Goal: Task Accomplishment & Management: Use online tool/utility

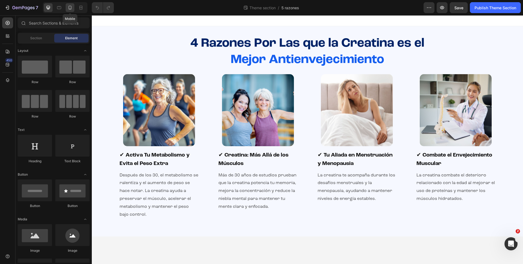
click at [69, 5] on icon at bounding box center [69, 7] width 5 height 5
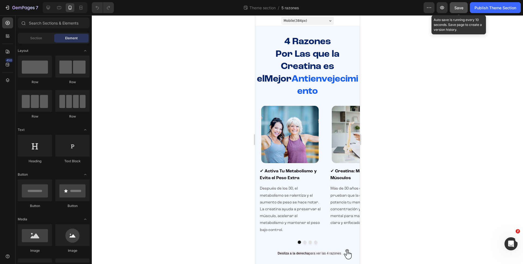
click at [457, 12] on button "Save" at bounding box center [459, 7] width 18 height 11
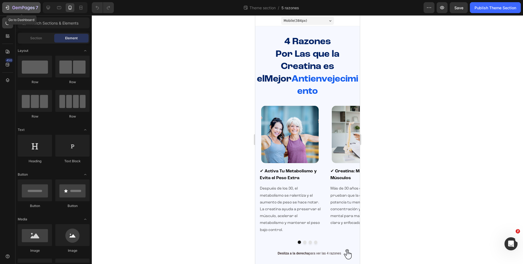
click at [26, 6] on icon "button" at bounding box center [23, 8] width 22 height 5
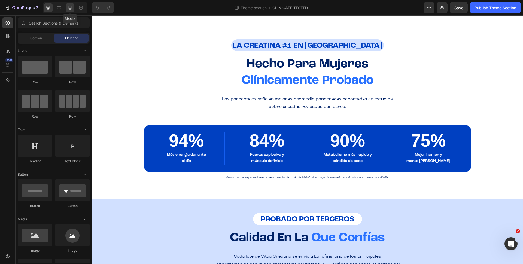
click at [72, 4] on div at bounding box center [70, 7] width 9 height 9
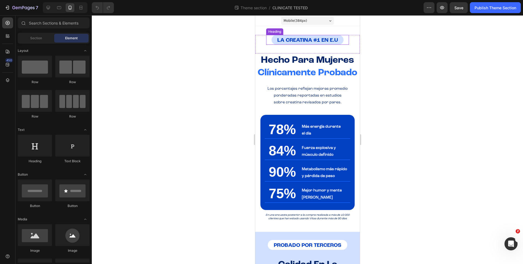
click at [332, 38] on strong "LA CREATINA #1 EN E.U" at bounding box center [307, 40] width 61 height 5
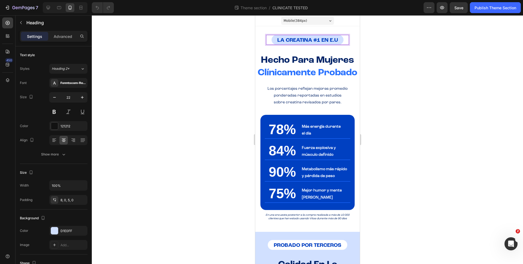
click at [335, 40] on strong "LA CREATINA #1 EN E.U" at bounding box center [307, 40] width 61 height 5
click at [328, 40] on strong "LA CREATINA #1 EN E.U" at bounding box center [307, 40] width 61 height 5
click at [339, 40] on div "LA CREATINA #1 EN EE.U Heading 0" at bounding box center [307, 40] width 83 height 10
click at [336, 40] on strong "LA CREATINA #1 EN EE.U" at bounding box center [307, 40] width 64 height 5
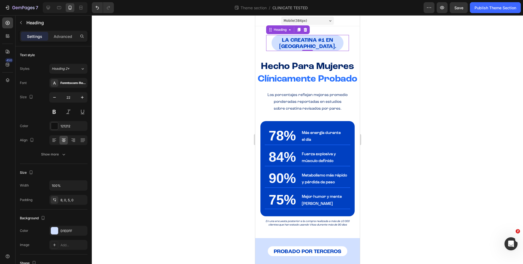
click at [375, 82] on div at bounding box center [307, 139] width 431 height 248
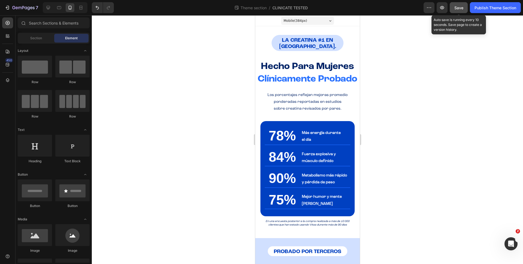
click at [456, 11] on button "Save" at bounding box center [459, 7] width 18 height 11
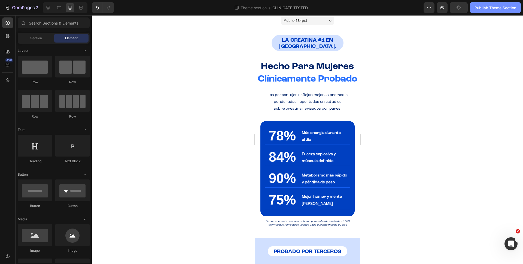
click at [496, 8] on div "Publish Theme Section" at bounding box center [495, 8] width 42 height 6
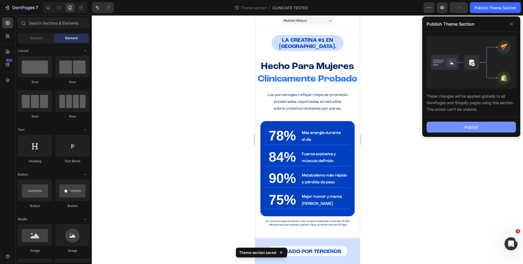
click at [454, 131] on button "Publish" at bounding box center [470, 126] width 89 height 11
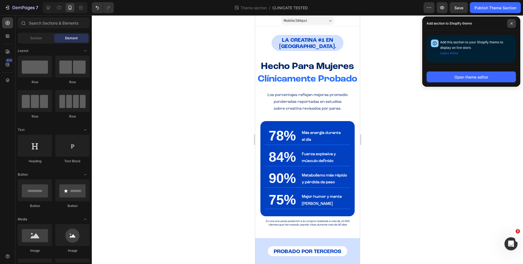
click at [510, 24] on icon at bounding box center [511, 23] width 3 height 3
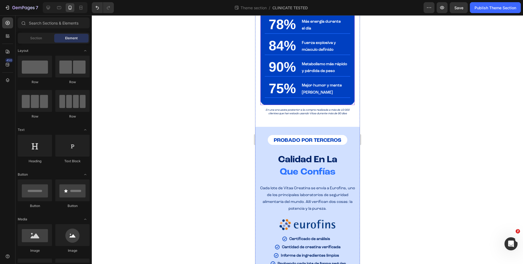
scroll to position [142, 0]
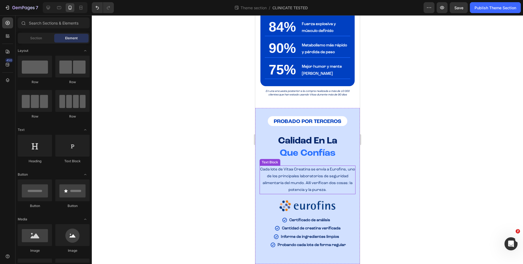
click at [307, 169] on span "Cada lote de Vitaa Creatina se envía a Eurofins, uno de los principales laborat…" at bounding box center [307, 179] width 95 height 25
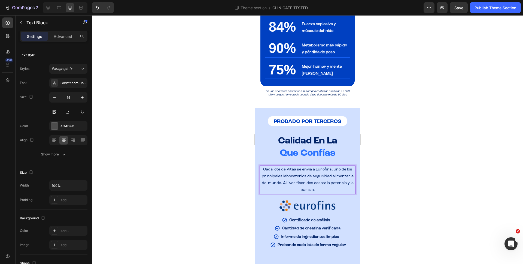
click at [375, 168] on div at bounding box center [307, 139] width 431 height 248
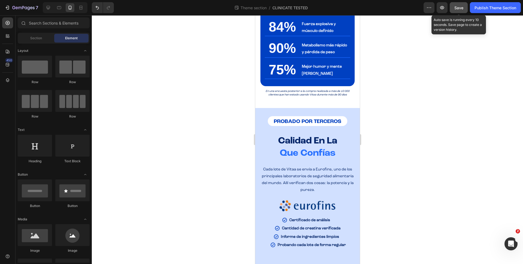
click at [459, 5] on div "Save" at bounding box center [458, 8] width 9 height 6
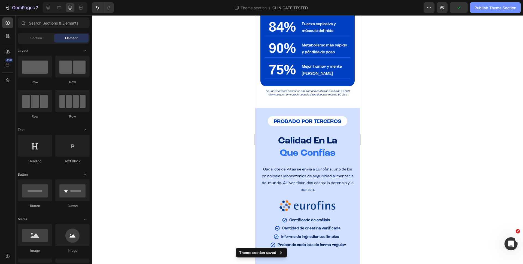
click at [490, 7] on div "Publish Theme Section" at bounding box center [495, 8] width 42 height 6
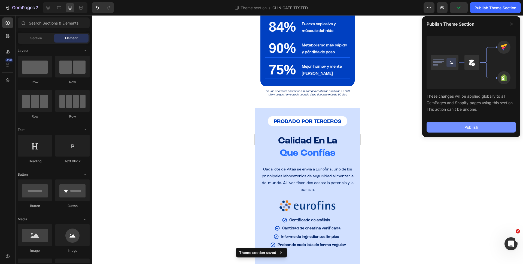
click at [440, 127] on button "Publish" at bounding box center [470, 126] width 89 height 11
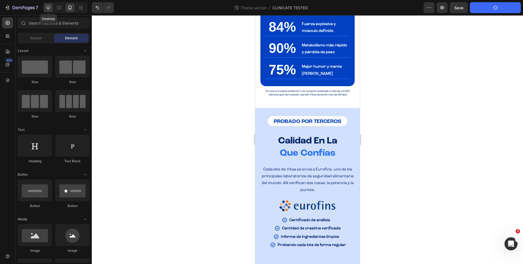
click at [49, 8] on icon at bounding box center [49, 8] width 4 height 4
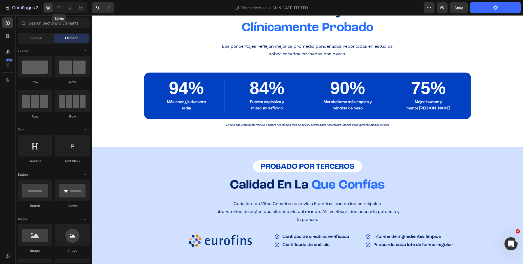
scroll to position [53, 0]
click at [322, 219] on p "la pureza." at bounding box center [307, 220] width 421 height 8
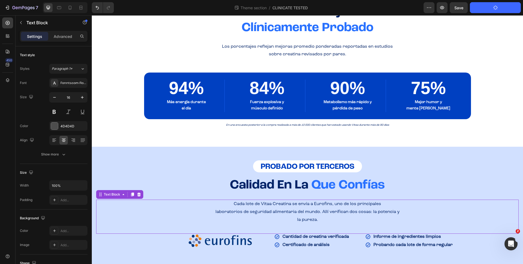
click at [322, 219] on p "la pureza." at bounding box center [307, 220] width 421 height 8
click at [283, 204] on span "Cada lote de Vitaa Creatina se envía a Eurofins, uno de los principales" at bounding box center [307, 203] width 147 height 4
click at [469, 39] on div "LA CREATINA #1 EN ESTADOS UNIDOS Heading Row ⁠⁠⁠⁠⁠⁠⁠ LA CREATINA #1 EN EE.UU. H…" at bounding box center [307, 122] width 431 height 281
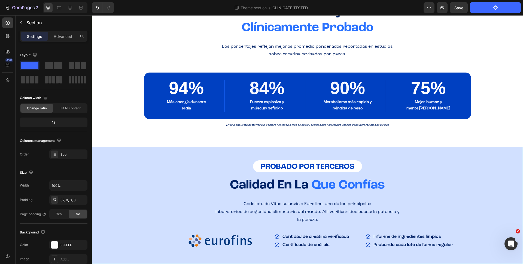
scroll to position [0, 0]
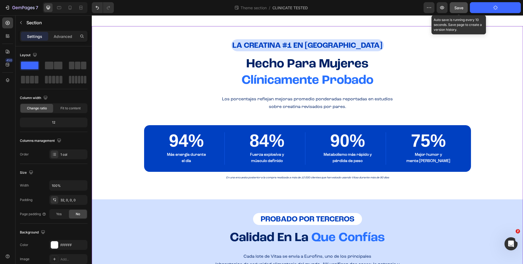
drag, startPoint x: 456, startPoint y: 6, endPoint x: 364, endPoint y: 31, distance: 95.0
click at [456, 6] on span "Save" at bounding box center [458, 7] width 9 height 5
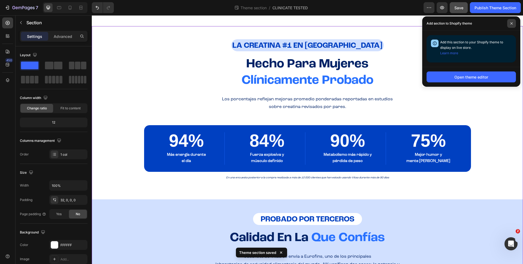
click at [511, 24] on icon at bounding box center [511, 23] width 3 height 3
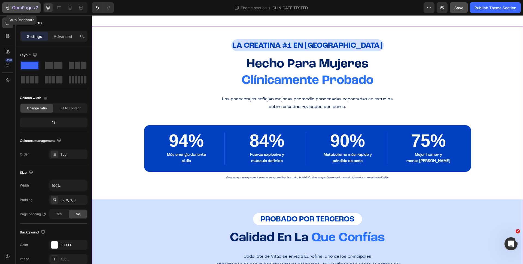
click at [14, 5] on div "7" at bounding box center [25, 7] width 26 height 7
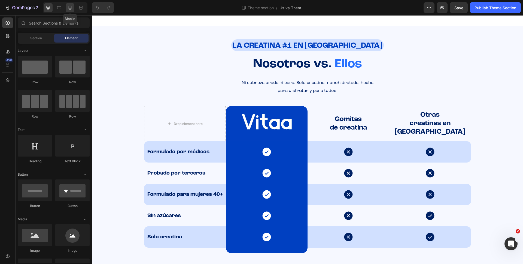
click at [71, 8] on icon at bounding box center [69, 7] width 5 height 5
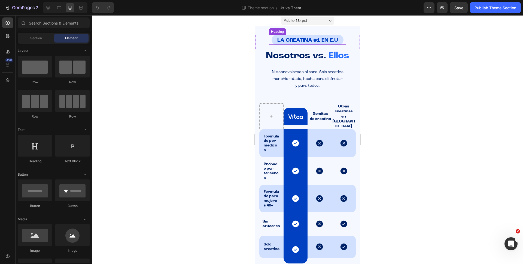
click at [329, 41] on strong "LA CREATINA #1 EN E.U" at bounding box center [307, 40] width 61 height 5
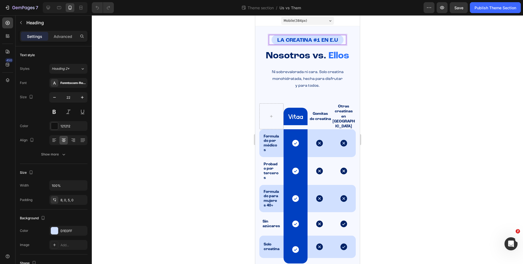
click at [330, 40] on strong "LA CREATINA #1 EN E.U" at bounding box center [307, 40] width 61 height 5
click at [336, 41] on strong "LA CREATINA #1 EN EE.U" at bounding box center [307, 40] width 64 height 5
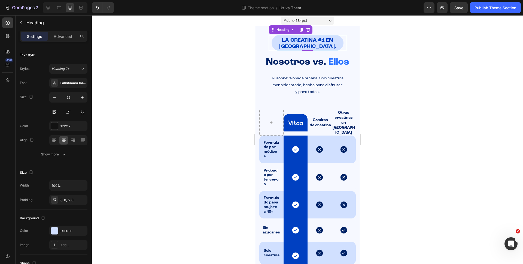
click at [370, 52] on div at bounding box center [307, 139] width 431 height 248
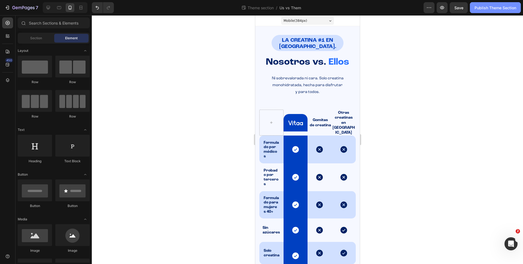
click at [485, 7] on div "Publish Theme Section" at bounding box center [495, 8] width 42 height 6
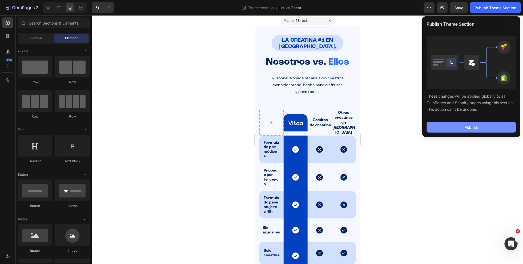
click at [460, 126] on button "Publish" at bounding box center [470, 126] width 89 height 11
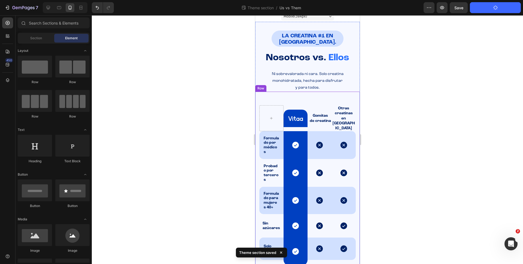
scroll to position [5, 0]
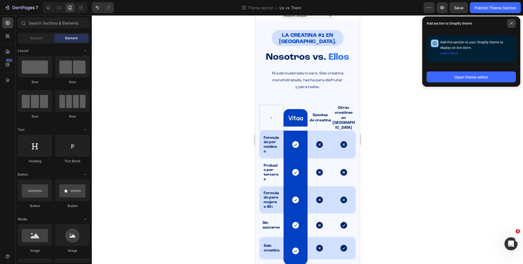
click at [513, 24] on span at bounding box center [511, 23] width 9 height 9
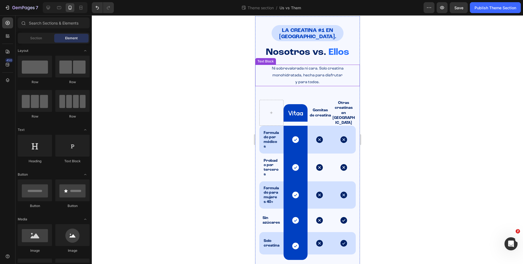
scroll to position [12, 0]
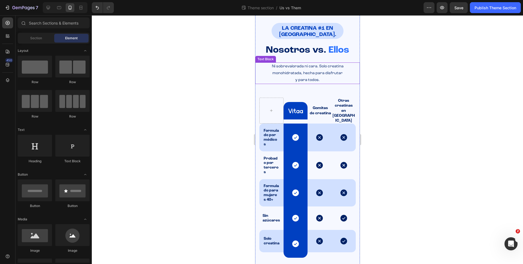
click at [310, 72] on span "Ni sobrevalorada ni cara. Solo creatina monohidratada, hecha para disfrutar" at bounding box center [307, 69] width 72 height 11
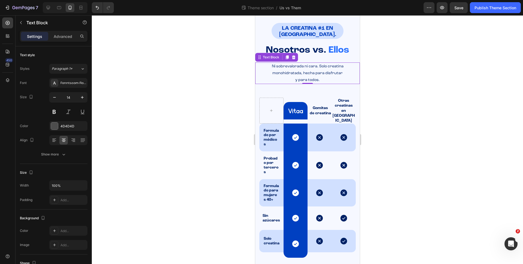
click at [310, 72] on span "Ni sobrevalorada ni cara. Solo creatina monohidratada, hecha para disfrutar" at bounding box center [307, 69] width 72 height 11
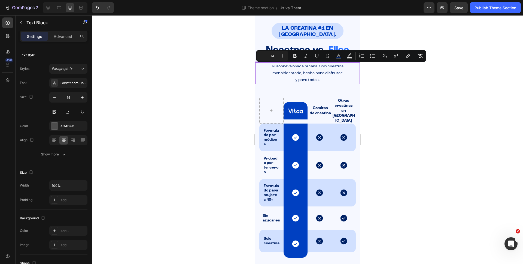
click at [313, 80] on span "y para todos." at bounding box center [307, 80] width 25 height 4
drag, startPoint x: 318, startPoint y: 80, endPoint x: 270, endPoint y: 65, distance: 51.0
click at [270, 65] on div "Ni sobrevalorada ni cara. Solo creatina monohidratada, hecha para disfrutar y p…" at bounding box center [307, 73] width 99 height 22
click at [398, 86] on div at bounding box center [307, 139] width 431 height 248
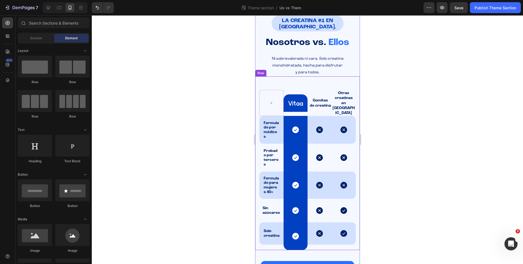
scroll to position [16, 0]
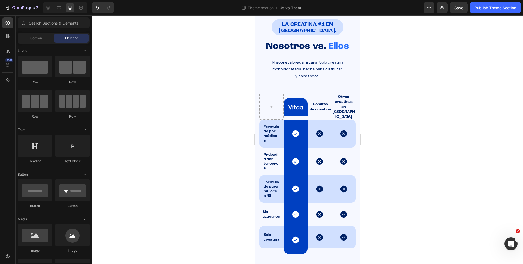
click at [291, 67] on p "Ni sobrevalorada ni cara. Solo creatina monohidratada, hecha para disfrutar" at bounding box center [307, 66] width 98 height 14
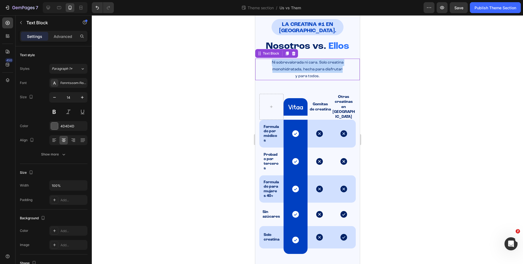
click at [291, 67] on p "Ni sobrevalorada ni cara. Solo creatina monohidratada, hecha para disfrutar" at bounding box center [307, 66] width 98 height 14
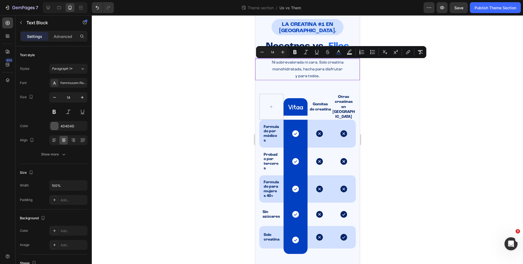
click at [319, 74] on p "y para todos." at bounding box center [307, 76] width 98 height 7
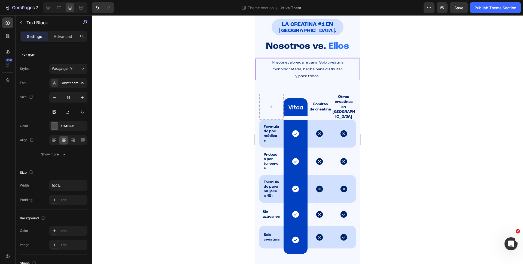
drag, startPoint x: 319, startPoint y: 77, endPoint x: 269, endPoint y: 61, distance: 52.4
click at [269, 61] on div "Ni sobrevalorada ni cara. Solo creatina monohidratada, hecha para disfrutar y p…" at bounding box center [307, 70] width 99 height 22
click at [264, 62] on span "Creatina diseñada especialmente para mujeres de más de 45 años: efectiva, segur…" at bounding box center [307, 68] width 93 height 17
click at [378, 76] on div at bounding box center [307, 139] width 431 height 248
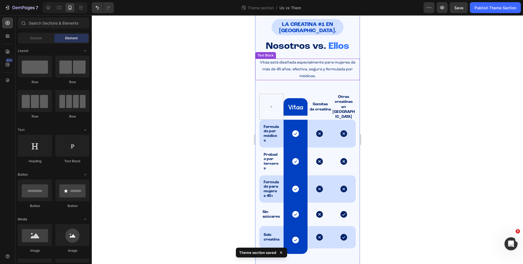
click at [342, 63] on span "Vitaa está diseñada especialmente para mujeres de más de 45 años: efectiva, seg…" at bounding box center [307, 68] width 96 height 17
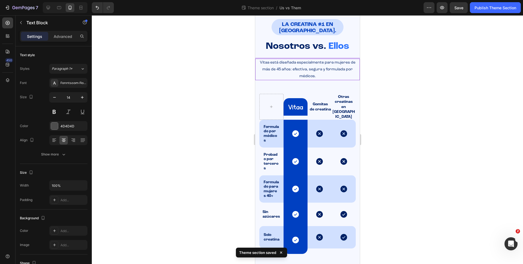
click at [342, 63] on span "Vitaa está diseñada especialmente para mujeres de más de 45 años: efectiva, seg…" at bounding box center [307, 68] width 96 height 17
click at [378, 75] on div at bounding box center [307, 139] width 431 height 248
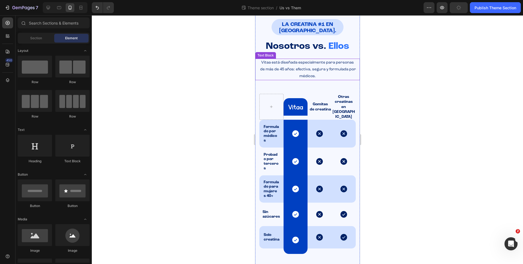
click at [300, 68] on span "Vitaa está diseñada especialmente para personas de más de 45 años: efectiva, se…" at bounding box center [307, 68] width 97 height 17
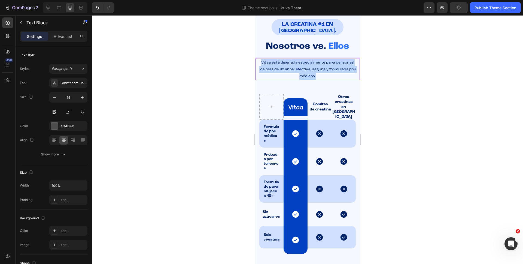
click at [300, 68] on span "Vitaa está diseñada especialmente para personas de más de 45 años: efectiva, se…" at bounding box center [307, 68] width 97 height 17
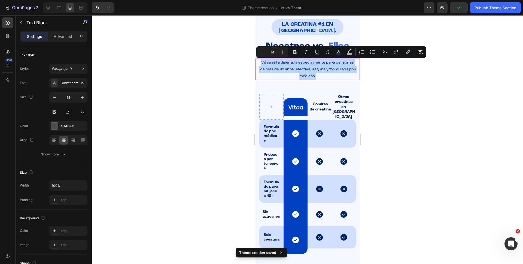
copy span "Vitaa está diseñada especialmente para personas de más de 45 años: efectiva, se…"
click at [44, 7] on div at bounding box center [48, 7] width 9 height 9
type input "16"
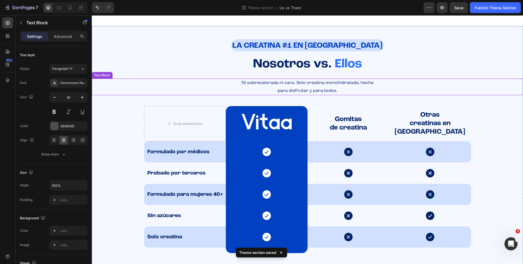
click at [308, 87] on p "para disfrutar y para todos." at bounding box center [307, 91] width 430 height 8
click at [308, 86] on div "Ni sobrevalorada ni cara. Solo creatina monohidratada, hecha para disfrutar y p…" at bounding box center [307, 86] width 431 height 17
click at [308, 86] on p "Ni sobrevalorada ni cara. Solo creatina monohidratada, hecha" at bounding box center [307, 83] width 430 height 8
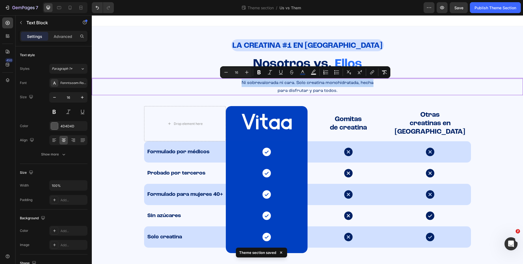
click at [335, 85] on p "Ni sobrevalorada ni cara. Solo creatina monohidratada, hecha" at bounding box center [307, 83] width 430 height 8
drag, startPoint x: 336, startPoint y: 90, endPoint x: 239, endPoint y: 86, distance: 97.0
click at [239, 86] on div "Ni sobrevalorada ni cara. Solo creatina monohidratada, hecha para disfrutar y p…" at bounding box center [307, 86] width 431 height 17
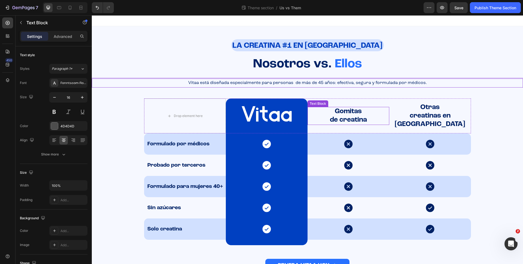
click at [377, 115] on p "Gomitas" at bounding box center [348, 111] width 81 height 8
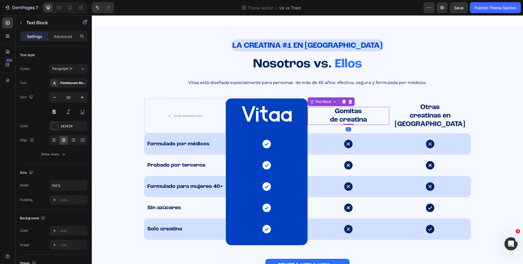
click at [341, 109] on strong "Gomitas" at bounding box center [348, 111] width 27 height 7
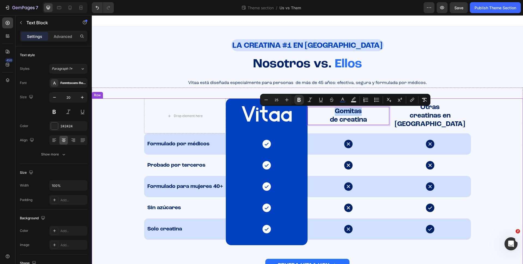
click at [499, 121] on div "Drop element here Image Gomitas de creatina Text Block 0 Otras creatinas en pol…" at bounding box center [307, 186] width 431 height 176
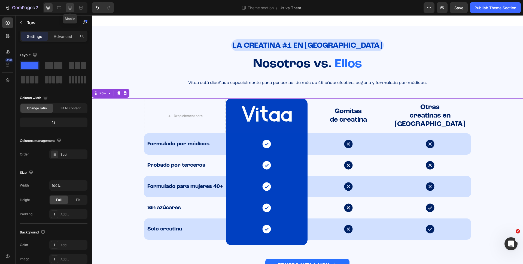
click at [69, 8] on icon at bounding box center [69, 7] width 5 height 5
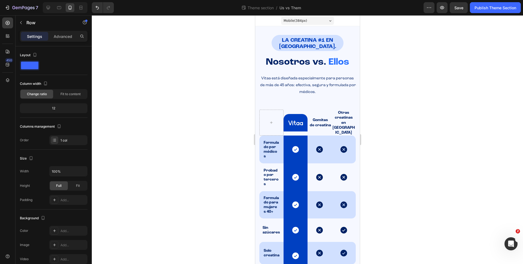
scroll to position [34, 0]
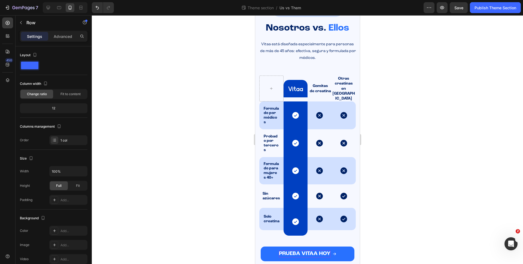
click at [297, 250] on p "PRUEBA VITAA HOY" at bounding box center [304, 253] width 51 height 7
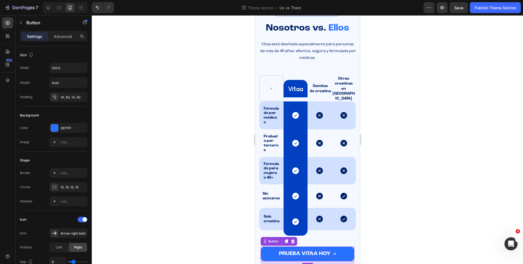
click at [313, 250] on span "PRUEBA VITAA HOY" at bounding box center [304, 252] width 51 height 5
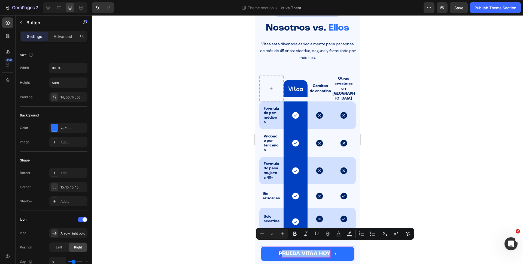
drag, startPoint x: 327, startPoint y: 243, endPoint x: 281, endPoint y: 243, distance: 45.7
click at [281, 250] on span "PRUEBA VITAA HOY" at bounding box center [304, 252] width 51 height 5
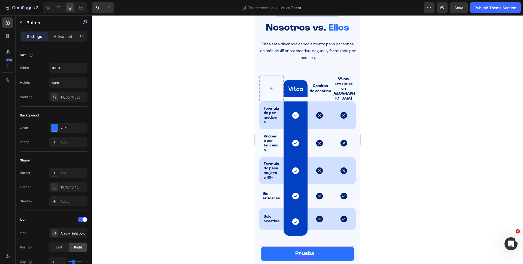
click at [260, 246] on button "Prueba" at bounding box center [307, 253] width 94 height 15
click at [260, 246] on button "Prueba Vitaa" at bounding box center [307, 253] width 94 height 15
click at [369, 218] on div at bounding box center [307, 139] width 431 height 248
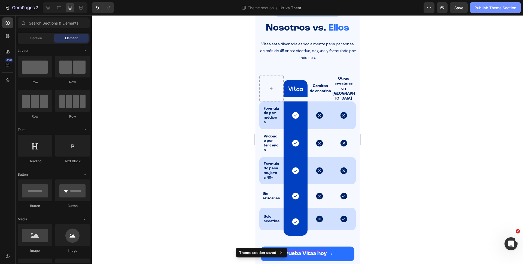
click at [483, 10] on div "Publish Theme Section" at bounding box center [495, 8] width 42 height 6
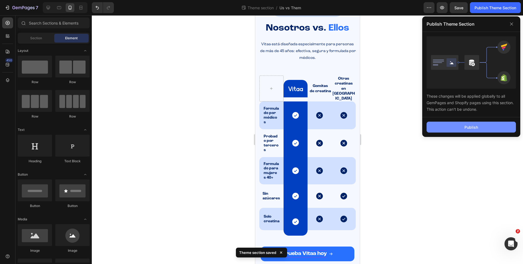
click at [445, 127] on button "Publish" at bounding box center [470, 126] width 89 height 11
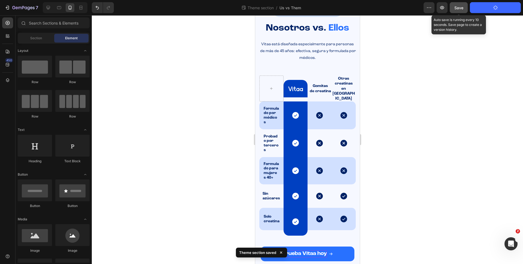
click at [459, 3] on button "Save" at bounding box center [459, 7] width 18 height 11
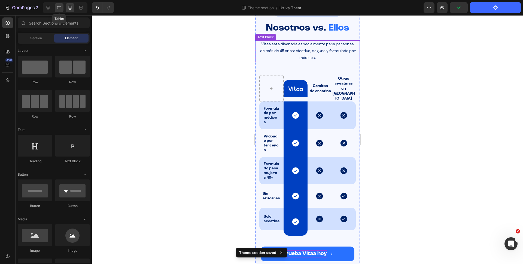
click at [56, 8] on div at bounding box center [59, 7] width 9 height 9
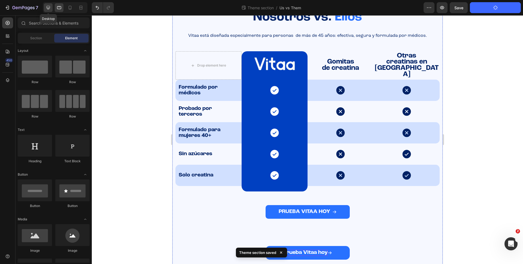
click at [50, 8] on icon at bounding box center [47, 7] width 5 height 5
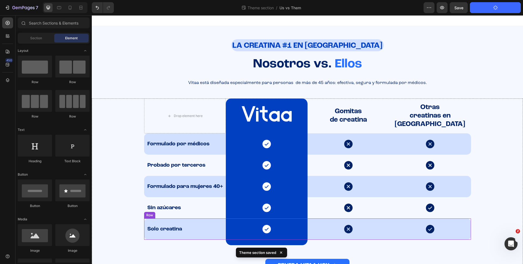
scroll to position [60, 0]
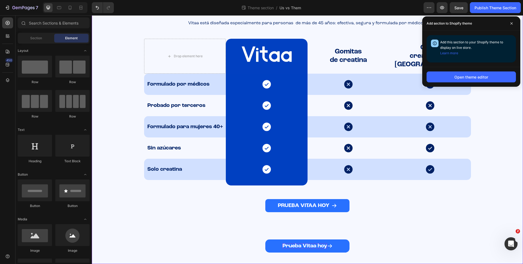
click at [337, 225] on div "Prueba Vitaa hoy Button" at bounding box center [307, 237] width 431 height 35
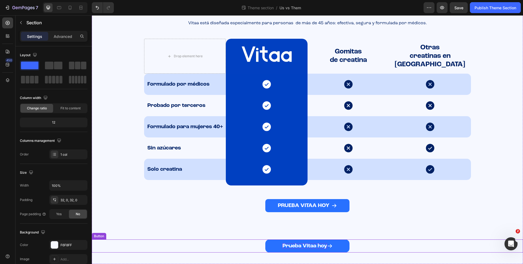
click at [237, 242] on div "Prueba Vitaa hoy Button" at bounding box center [307, 245] width 431 height 13
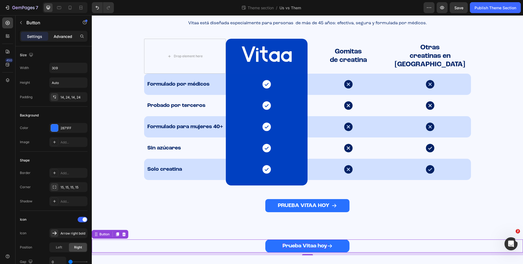
click at [55, 35] on p "Advanced" at bounding box center [63, 36] width 19 height 6
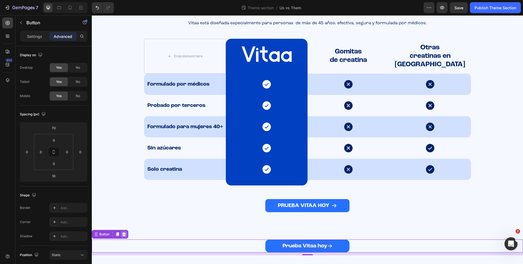
click at [124, 233] on icon at bounding box center [124, 234] width 4 height 4
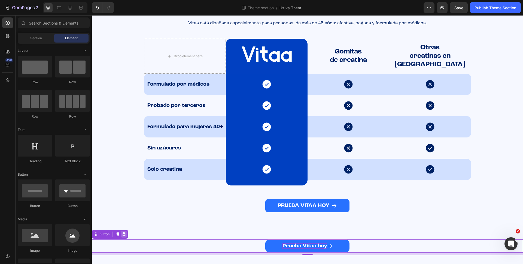
scroll to position [25, 0]
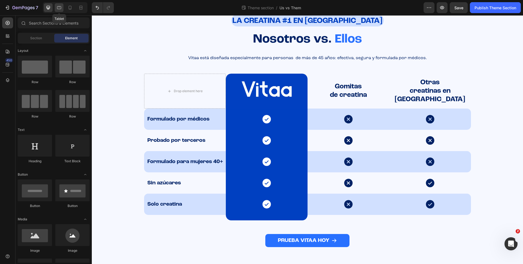
click at [58, 10] on icon at bounding box center [58, 7] width 5 height 5
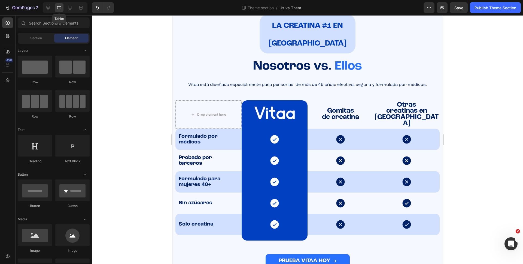
scroll to position [28, 0]
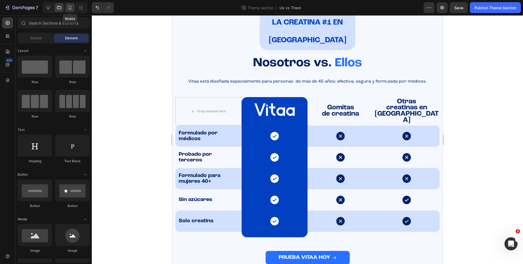
click at [73, 7] on div at bounding box center [70, 7] width 9 height 9
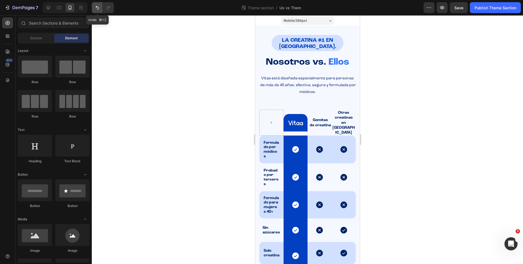
click at [97, 5] on icon "Undo/Redo" at bounding box center [96, 7] width 5 height 5
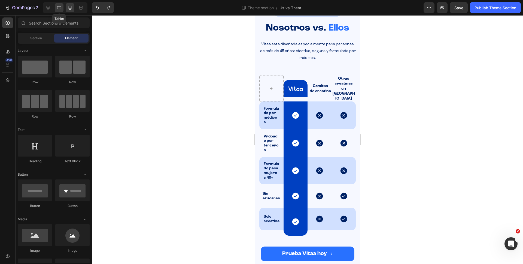
click at [60, 6] on icon at bounding box center [59, 7] width 4 height 3
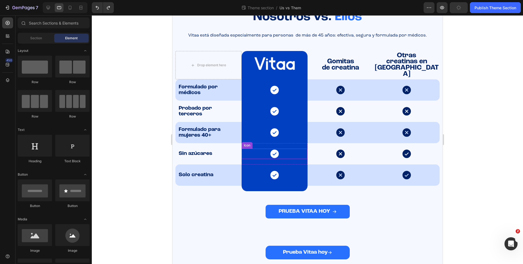
scroll to position [81, 0]
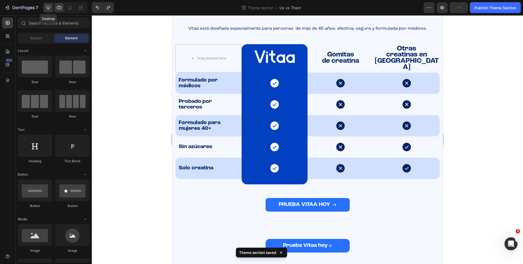
click at [48, 8] on icon at bounding box center [49, 8] width 4 height 4
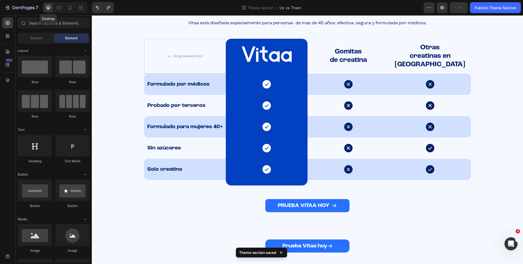
scroll to position [54, 0]
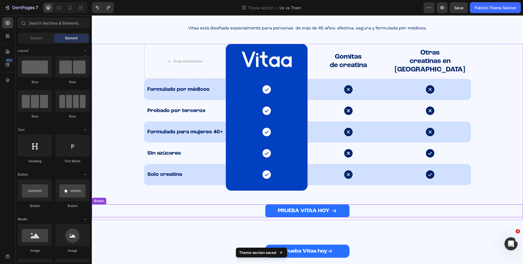
click at [226, 210] on div "PRUEBA VITAA HOY Button" at bounding box center [307, 210] width 431 height 13
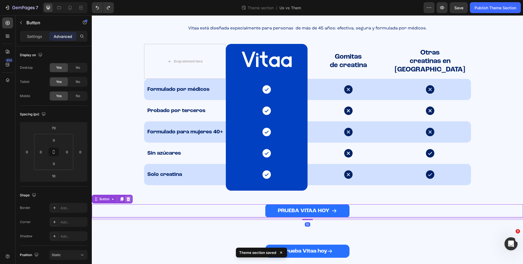
click at [130, 199] on icon at bounding box center [128, 199] width 4 height 4
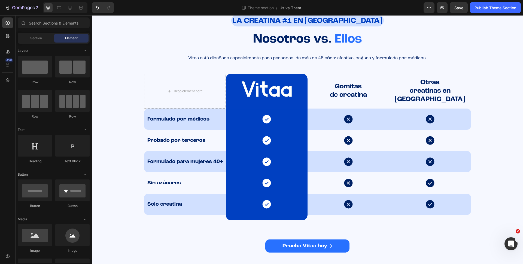
scroll to position [25, 0]
click at [460, 8] on span "Save" at bounding box center [458, 7] width 9 height 5
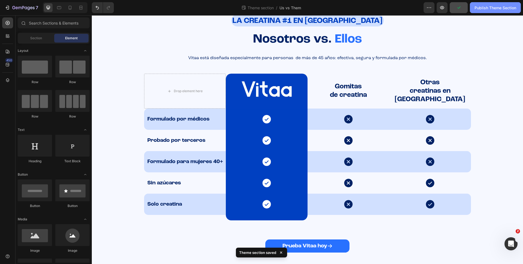
click at [493, 6] on div "Publish Theme Section" at bounding box center [495, 8] width 42 height 6
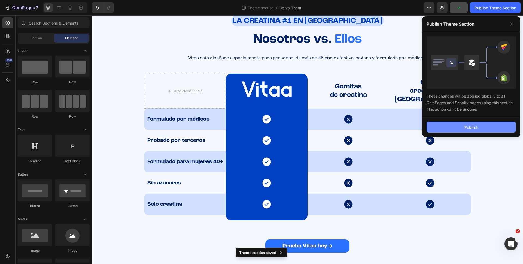
click at [462, 128] on button "Publish" at bounding box center [470, 126] width 89 height 11
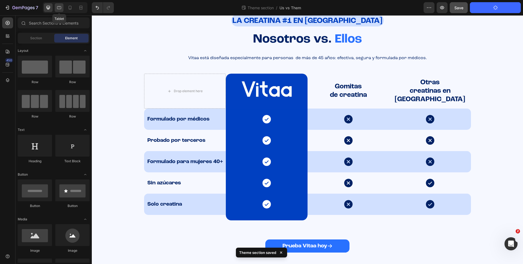
click at [59, 6] on icon at bounding box center [58, 7] width 5 height 5
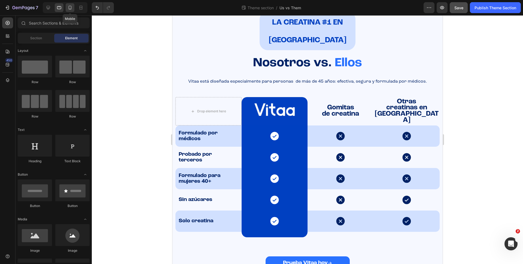
click at [70, 8] on icon at bounding box center [69, 7] width 5 height 5
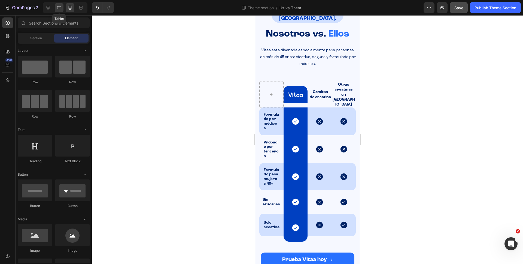
click at [60, 8] on icon at bounding box center [58, 7] width 5 height 5
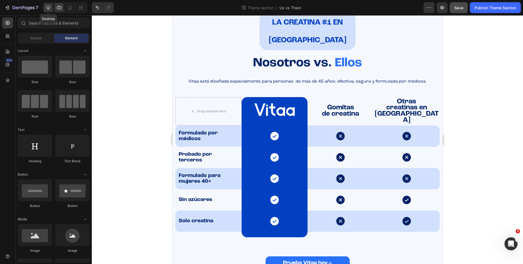
click at [48, 6] on icon at bounding box center [47, 7] width 5 height 5
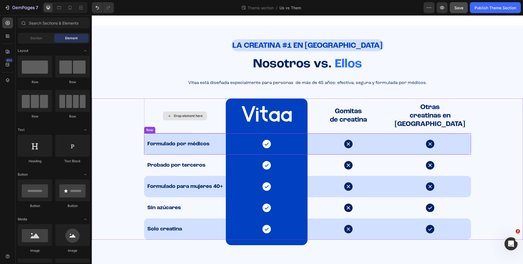
scroll to position [25, 0]
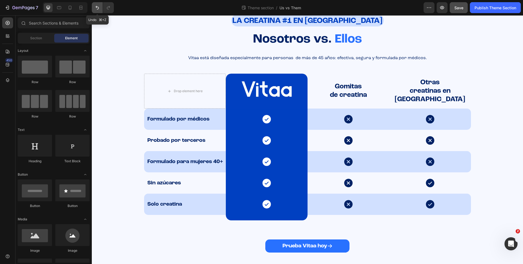
click at [96, 7] on icon "Undo/Redo" at bounding box center [96, 7] width 5 height 5
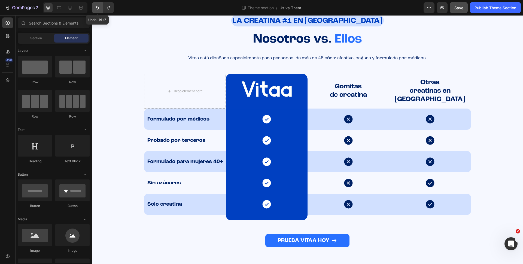
click at [96, 7] on icon "Undo/Redo" at bounding box center [96, 7] width 5 height 5
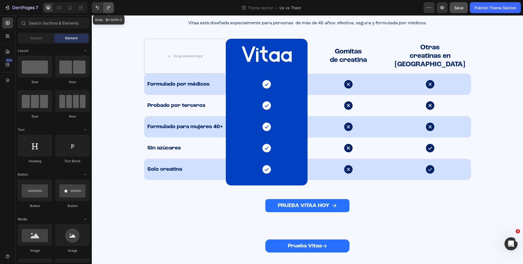
click at [108, 6] on icon "Undo/Redo" at bounding box center [108, 7] width 5 height 5
click at [97, 7] on icon "Undo/Redo" at bounding box center [96, 7] width 5 height 5
click at [111, 7] on icon "Undo/Redo" at bounding box center [108, 7] width 5 height 5
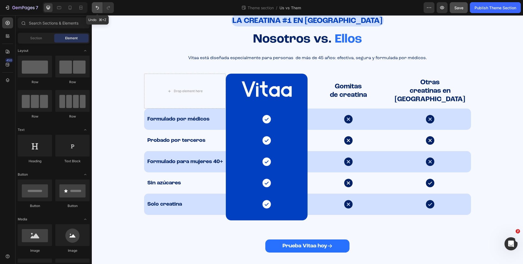
click at [97, 7] on icon "Undo/Redo" at bounding box center [96, 7] width 5 height 5
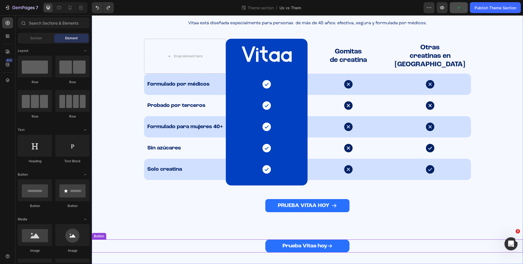
click at [251, 237] on div "Prueba Vitaa hoy Button" at bounding box center [307, 237] width 431 height 35
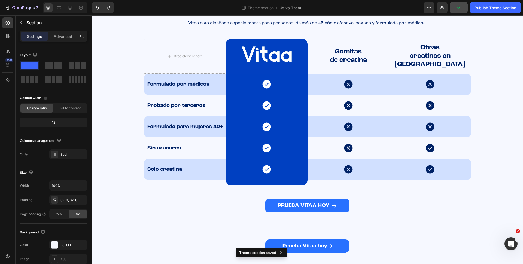
click at [276, 227] on div "Prueba Vitaa hoy Button" at bounding box center [307, 237] width 431 height 35
click at [355, 233] on div "Prueba Vitaa hoy Button" at bounding box center [307, 237] width 431 height 35
click at [353, 210] on div "PRUEBA VITAA HOY Button" at bounding box center [307, 205] width 431 height 13
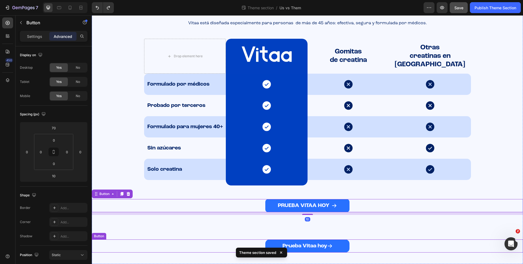
click at [358, 246] on div "Prueba Vitaa hoy Button" at bounding box center [307, 245] width 431 height 13
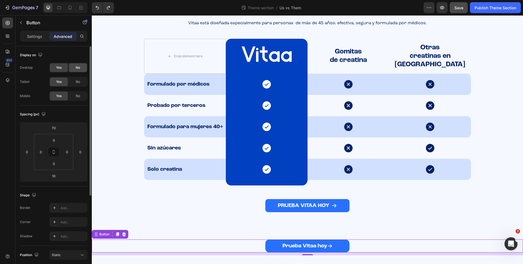
click at [78, 70] on span "No" at bounding box center [78, 67] width 4 height 5
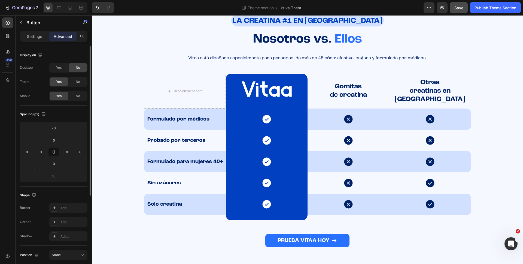
scroll to position [25, 0]
click at [79, 82] on span "No" at bounding box center [78, 81] width 4 height 5
click at [71, 9] on icon at bounding box center [69, 7] width 5 height 5
type input "40"
type input "20"
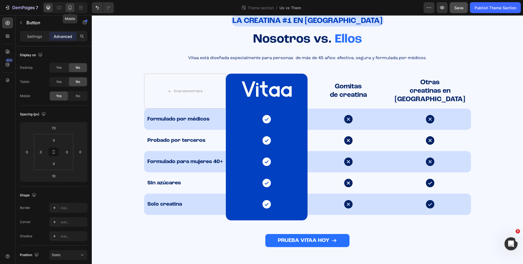
type input "20"
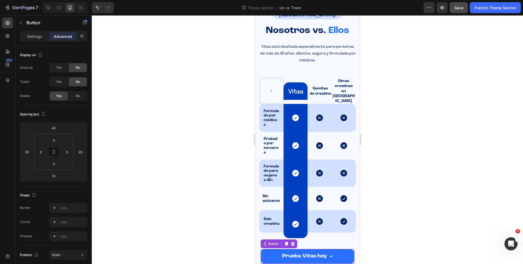
scroll to position [34, 0]
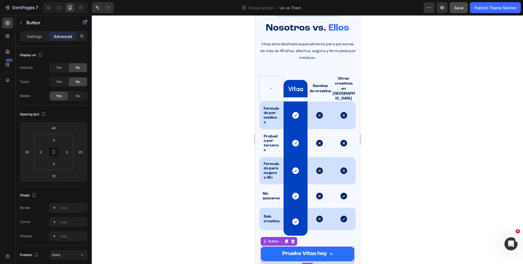
click at [371, 140] on div at bounding box center [307, 139] width 431 height 248
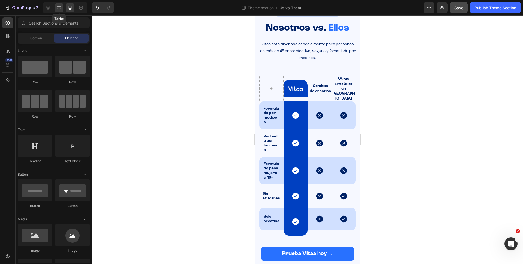
click at [59, 7] on icon at bounding box center [59, 7] width 1 height 1
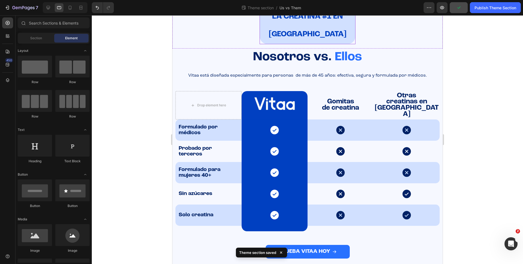
scroll to position [45, 0]
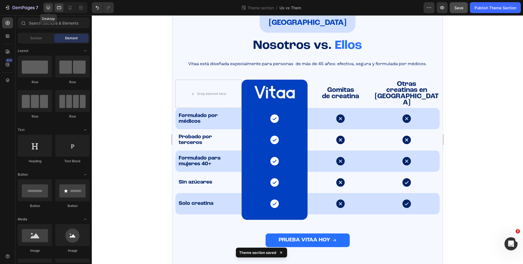
click at [50, 9] on icon at bounding box center [47, 7] width 5 height 5
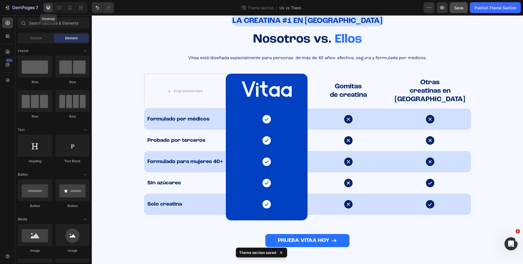
scroll to position [25, 0]
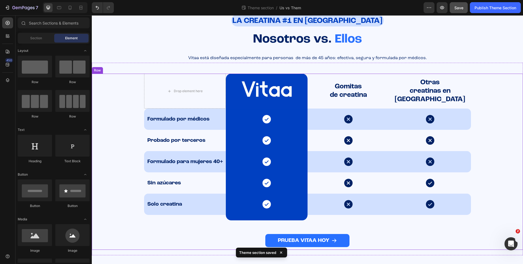
click at [239, 233] on div "PRUEBA VITAA HOY Button" at bounding box center [307, 232] width 431 height 35
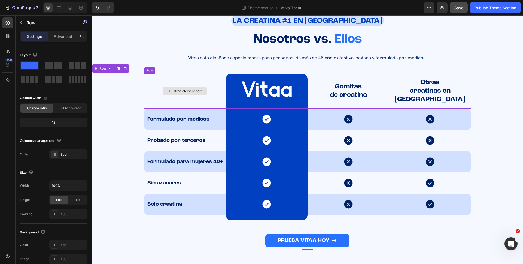
scroll to position [0, 0]
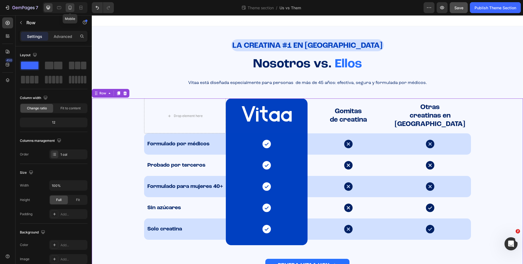
click at [73, 6] on div at bounding box center [70, 7] width 9 height 9
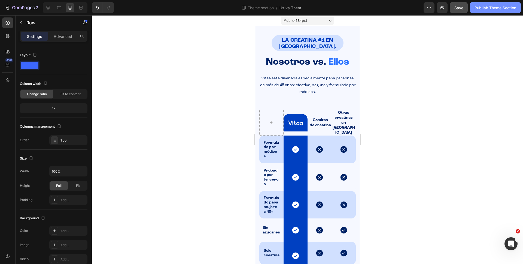
click at [500, 11] on button "Publish Theme Section" at bounding box center [495, 7] width 51 height 11
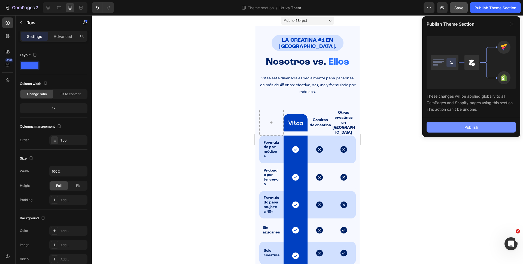
click at [455, 127] on button "Publish" at bounding box center [470, 126] width 89 height 11
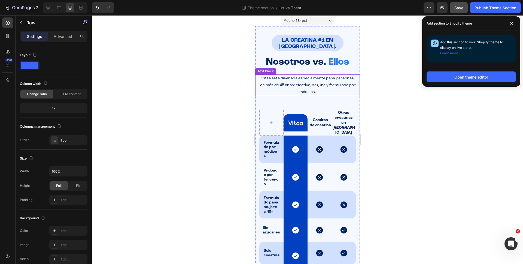
scroll to position [34, 0]
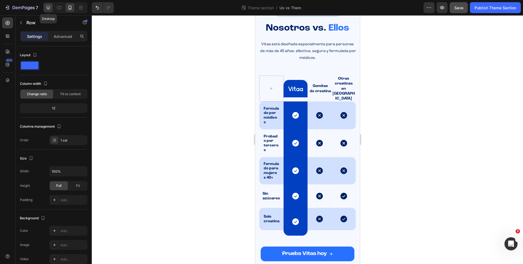
click at [51, 8] on div at bounding box center [48, 7] width 9 height 9
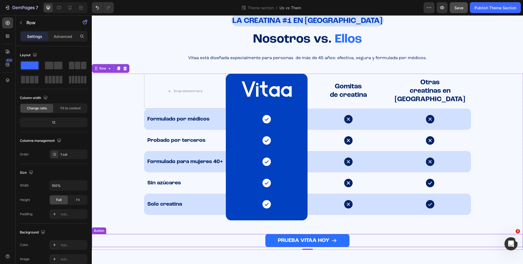
click at [259, 240] on div "PRUEBA VITAA HOY Button" at bounding box center [307, 240] width 431 height 13
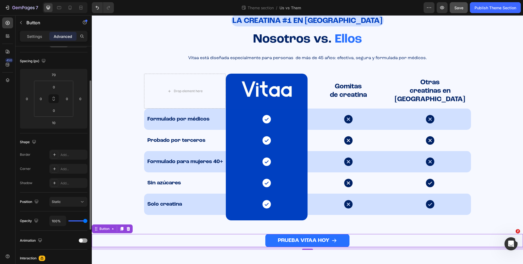
scroll to position [0, 0]
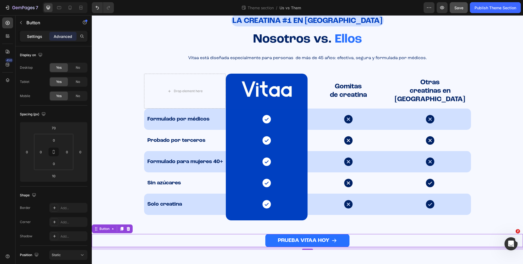
click at [37, 39] on div "Settings" at bounding box center [34, 36] width 27 height 9
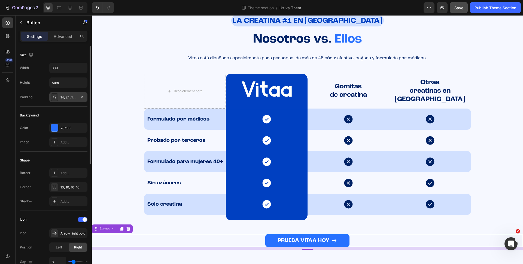
click at [69, 96] on div "14, 24, 14, 24" at bounding box center [68, 97] width 16 height 5
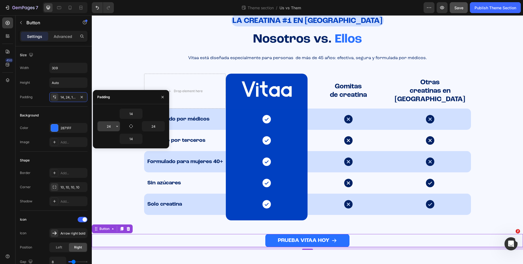
click at [110, 126] on input "24" at bounding box center [108, 126] width 22 height 10
type input "35"
click at [159, 125] on button "button" at bounding box center [161, 126] width 5 height 10
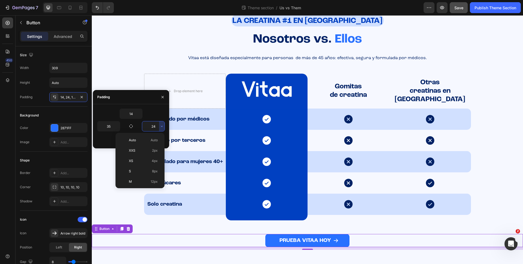
click at [157, 125] on input "24" at bounding box center [153, 126] width 22 height 10
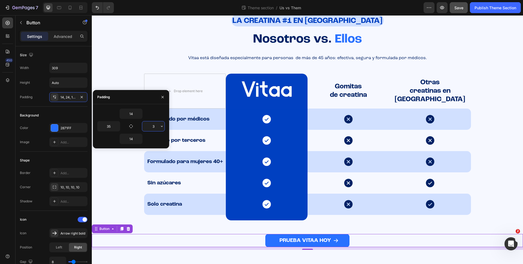
type input "35"
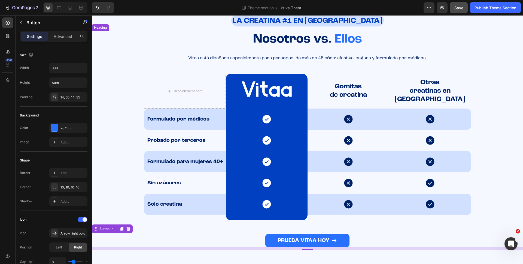
click at [116, 40] on h2 "Nosotros vs. Ellos" at bounding box center [307, 39] width 431 height 17
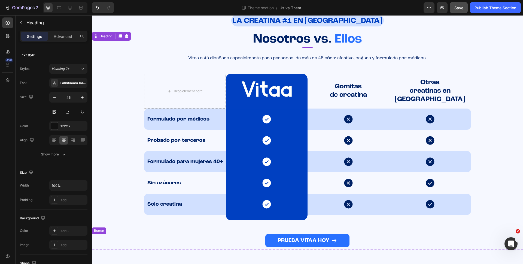
click at [253, 239] on div "PRUEBA VITAA HOY Button" at bounding box center [307, 240] width 431 height 13
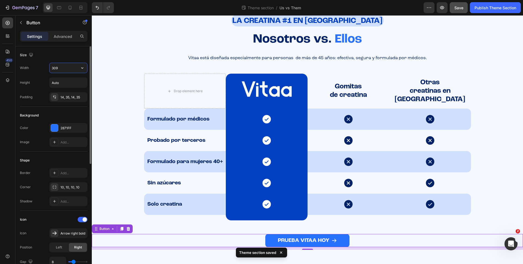
click at [67, 66] on input "309" at bounding box center [69, 68] width 38 height 10
click at [82, 63] on button "button" at bounding box center [82, 68] width 10 height 10
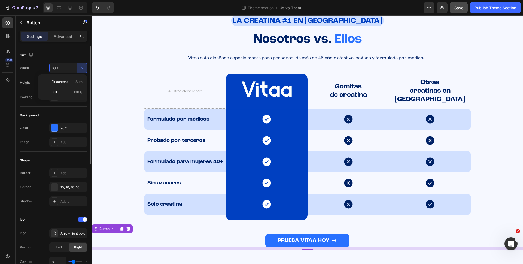
click at [67, 67] on input "309" at bounding box center [69, 68] width 38 height 10
click at [53, 68] on input "309" at bounding box center [69, 68] width 38 height 10
type input "409"
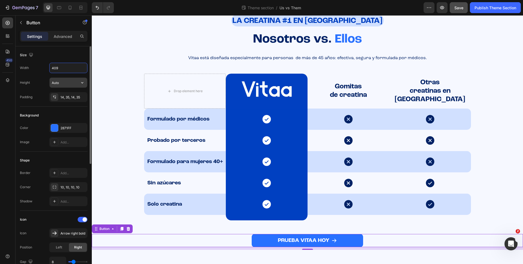
click at [65, 81] on input "Auto" at bounding box center [69, 83] width 38 height 10
click at [146, 221] on div "PRUEBA VITAA HOY Button 10" at bounding box center [307, 232] width 431 height 35
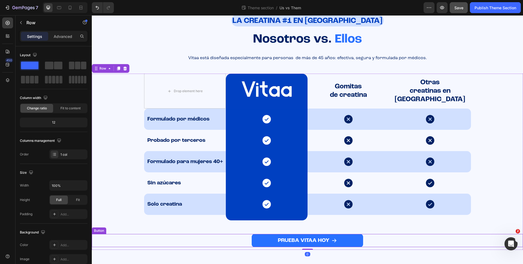
click at [148, 236] on div "PRUEBA VITAA HOY Button" at bounding box center [307, 240] width 431 height 13
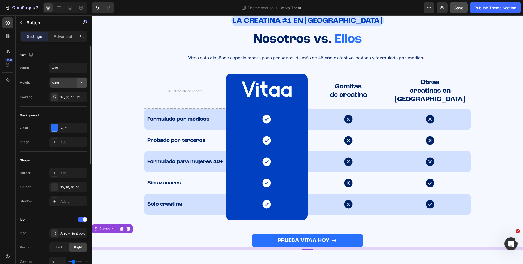
click at [80, 83] on icon "button" at bounding box center [82, 82] width 5 height 5
click at [66, 79] on input "Auto" at bounding box center [69, 83] width 38 height 10
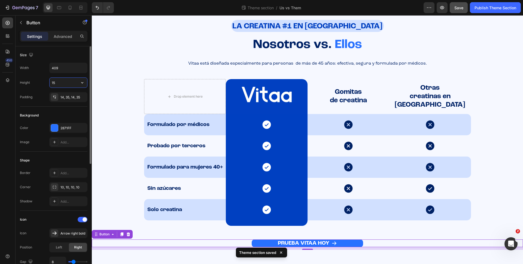
scroll to position [19, 0]
type input "1"
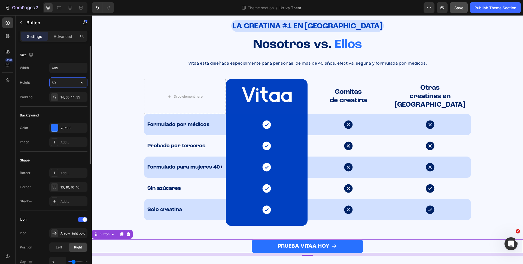
scroll to position [25, 0]
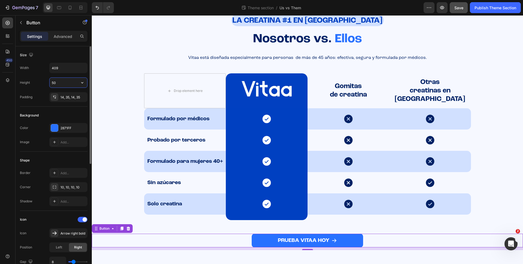
type input "5"
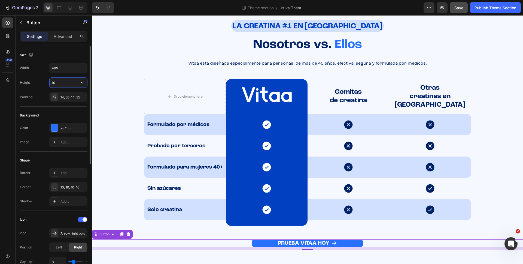
type input "1"
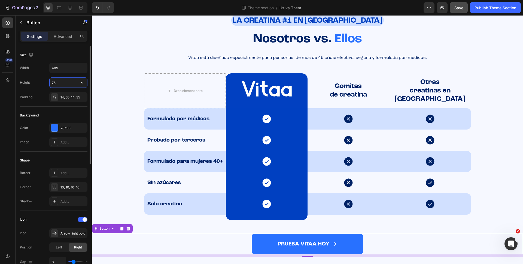
type input "7"
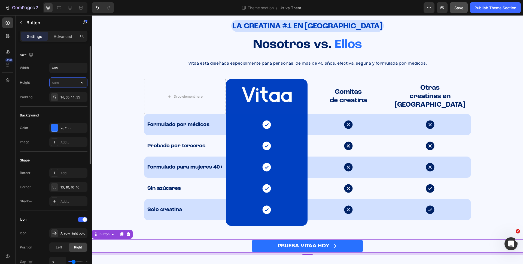
scroll to position [25, 0]
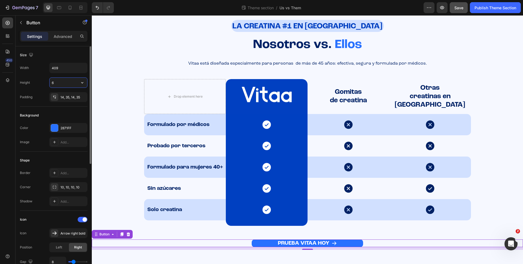
type input "60"
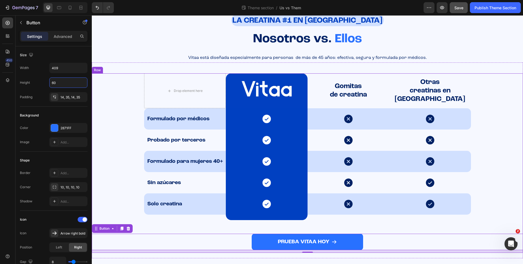
click at [123, 105] on div "Drop element here Image Gomitas de creatina Text Block Otras creatinas en polvo…" at bounding box center [307, 162] width 431 height 179
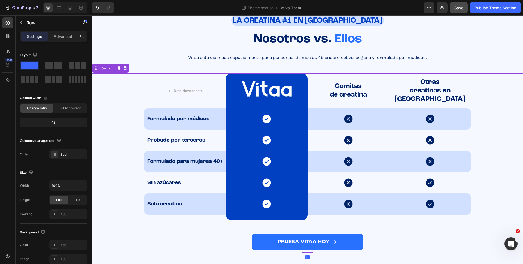
scroll to position [28, 0]
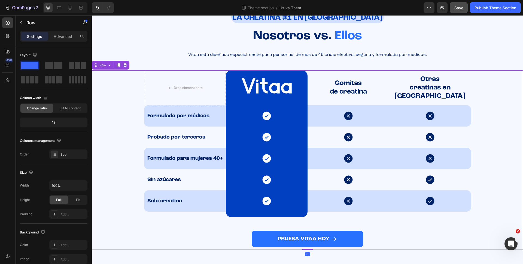
click at [383, 233] on div "PRUEBA VITAA HOY Button" at bounding box center [307, 238] width 431 height 16
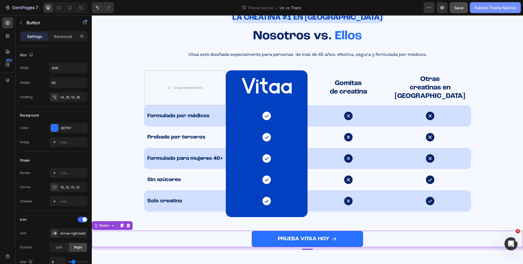
click at [488, 6] on div "Publish Theme Section" at bounding box center [495, 8] width 42 height 6
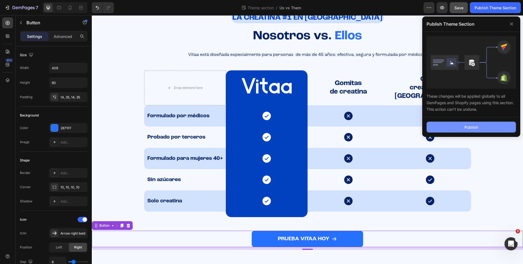
click at [462, 126] on button "Publish" at bounding box center [470, 126] width 89 height 11
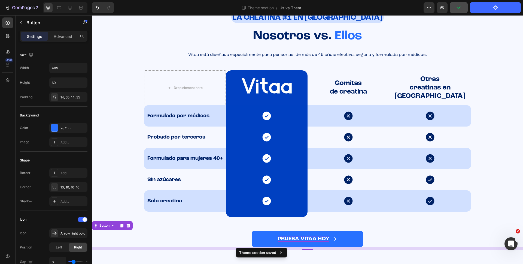
click at [301, 238] on span "PRUEBA VITAA HOY" at bounding box center [303, 238] width 51 height 5
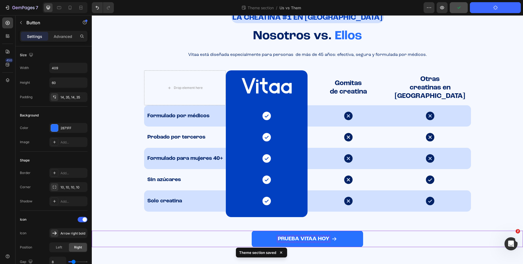
click at [301, 238] on span "PRUEBA VITAA HOY" at bounding box center [303, 238] width 51 height 5
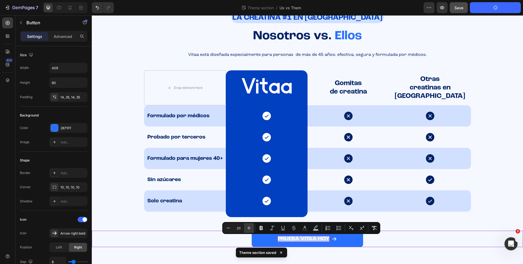
click at [249, 226] on icon "Editor contextual toolbar" at bounding box center [249, 228] width 4 height 4
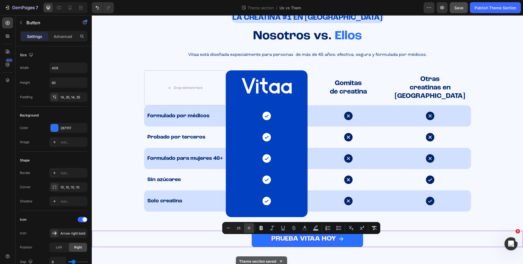
click at [249, 226] on icon "Editor contextual toolbar" at bounding box center [249, 228] width 4 height 4
type input "27"
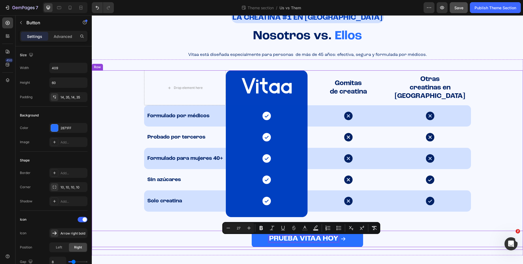
click at [379, 260] on div "⁠⁠⁠⁠⁠⁠⁠ LA CREATINA #1 EN EE.UU. Heading Row LA CREATINA #1 EN ESTADOS UNIDOS H…" at bounding box center [307, 130] width 431 height 265
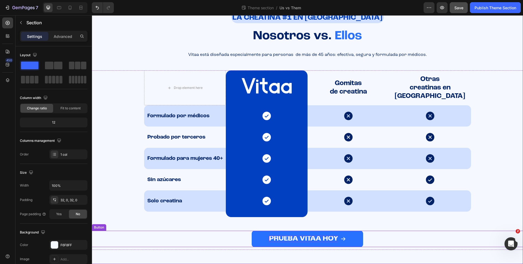
click at [316, 238] on span "PRUEBA VITAA HOY" at bounding box center [303, 237] width 69 height 7
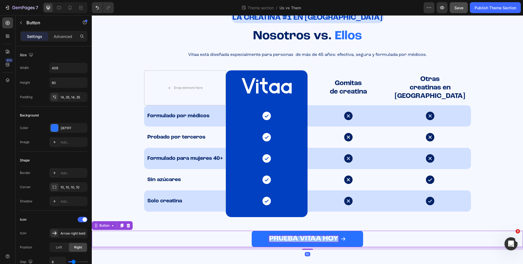
click at [316, 238] on span "PRUEBA VITAA HOY" at bounding box center [303, 237] width 69 height 7
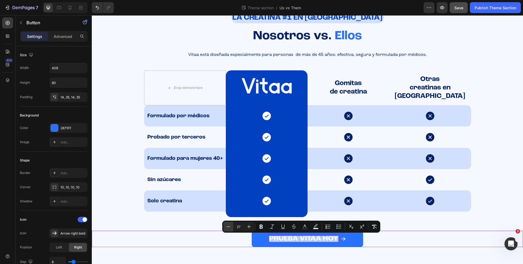
click at [229, 227] on icon "Editor contextual toolbar" at bounding box center [227, 226] width 5 height 5
type input "26"
click at [500, 132] on div "Drop element here Image Gomitas de creatina Text Block Otras creatinas en polvo…" at bounding box center [307, 159] width 431 height 179
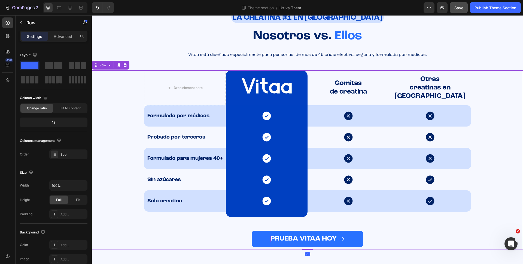
scroll to position [0, 0]
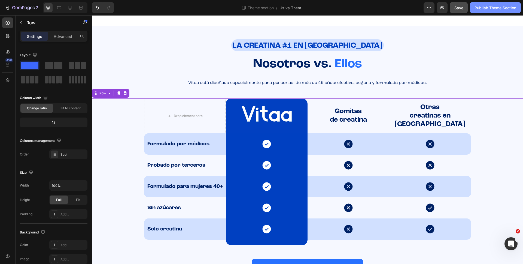
click at [484, 7] on div "Publish Theme Section" at bounding box center [495, 8] width 42 height 6
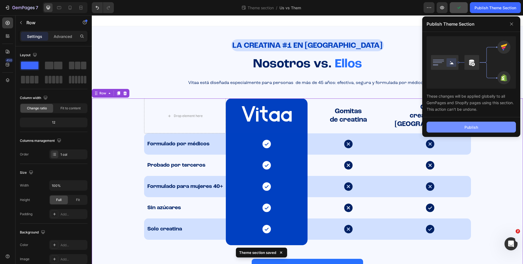
click at [447, 127] on button "Publish" at bounding box center [470, 126] width 89 height 11
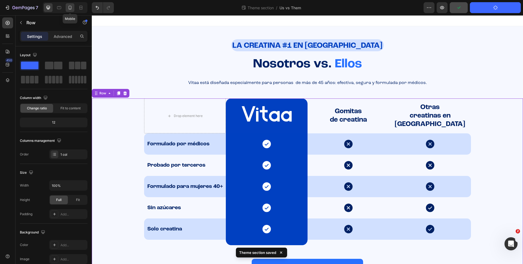
click at [70, 6] on icon at bounding box center [70, 8] width 3 height 4
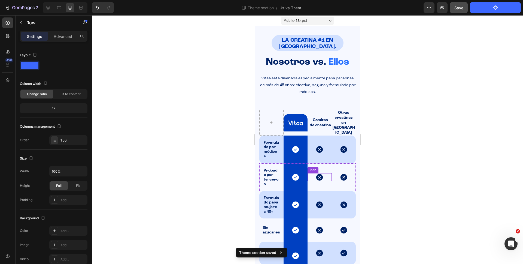
scroll to position [34, 0]
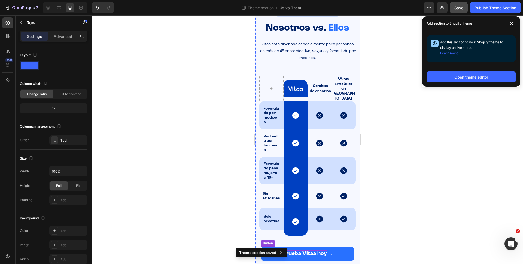
click at [307, 250] on span "Prueba Vitaa hoy" at bounding box center [304, 252] width 45 height 5
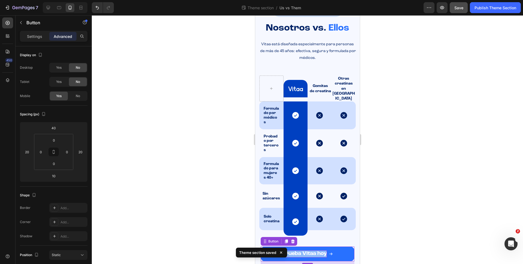
click at [307, 250] on span "Prueba Vitaa hoy" at bounding box center [304, 252] width 45 height 5
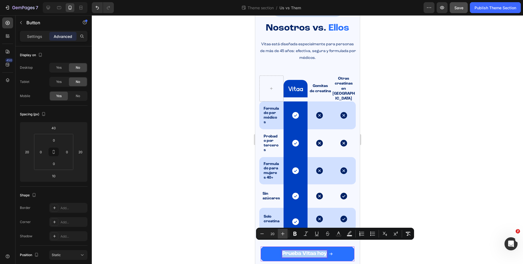
click at [280, 231] on icon "Editor contextual toolbar" at bounding box center [282, 233] width 5 height 5
type input "22"
click at [414, 206] on div at bounding box center [307, 139] width 431 height 248
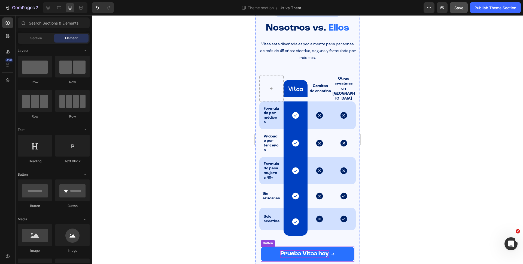
click at [313, 250] on span "Prueba Vitaa hoy" at bounding box center [304, 253] width 48 height 6
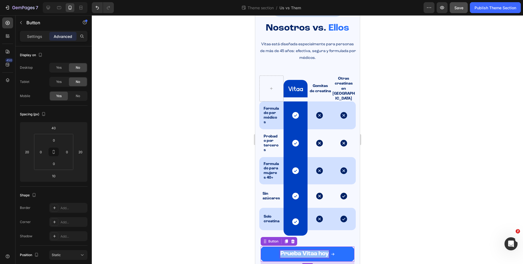
click at [313, 250] on span "Prueba Vitaa hoy" at bounding box center [304, 253] width 48 height 6
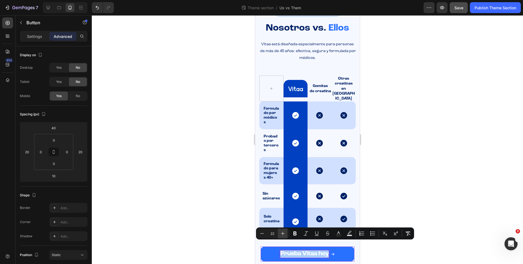
click at [285, 233] on icon "Editor contextual toolbar" at bounding box center [282, 232] width 5 height 5
type input "23"
click at [415, 211] on div at bounding box center [307, 139] width 431 height 248
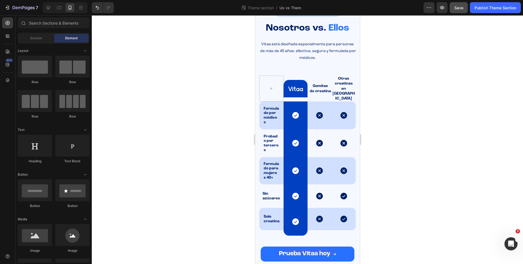
click at [415, 211] on div at bounding box center [307, 139] width 431 height 248
click at [332, 252] on icon at bounding box center [334, 254] width 4 height 4
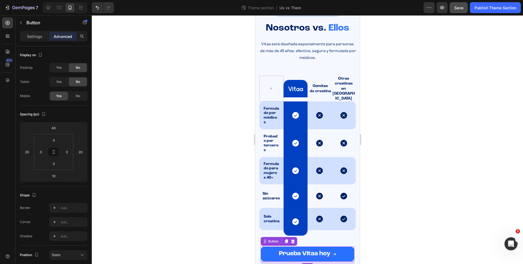
click at [334, 246] on button "Prueba Vitaa hoy" at bounding box center [307, 253] width 94 height 15
click at [398, 210] on div at bounding box center [307, 139] width 431 height 248
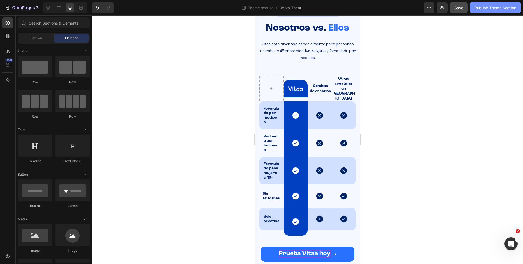
click at [481, 5] on div "Publish Theme Section" at bounding box center [495, 8] width 42 height 6
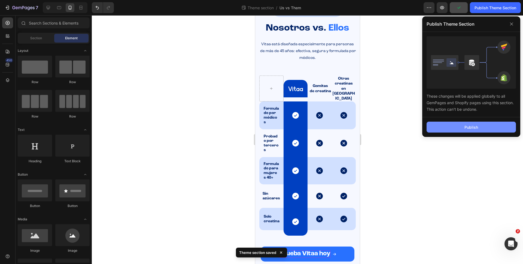
click at [470, 126] on div "Publish" at bounding box center [471, 127] width 14 height 6
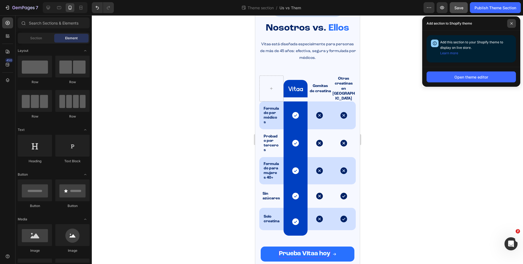
click at [513, 24] on span at bounding box center [511, 23] width 9 height 9
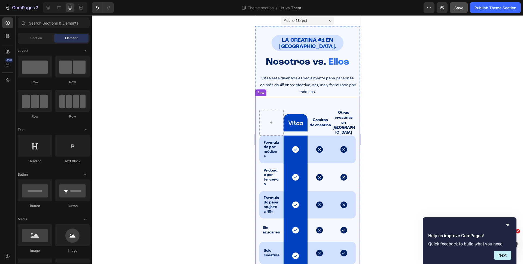
scroll to position [34, 0]
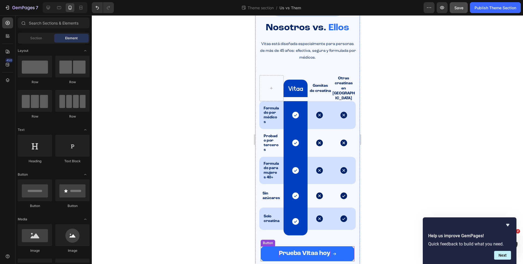
click at [301, 250] on span "Prueba Vitaa hoy" at bounding box center [304, 253] width 51 height 6
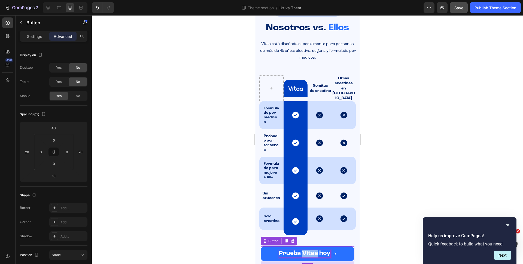
click at [304, 250] on span "Prueba Vitaa hoy" at bounding box center [304, 253] width 51 height 6
click at [260, 246] on button "PRUEBA" at bounding box center [307, 253] width 94 height 15
click at [260, 246] on button "PRUEBA VITAA" at bounding box center [307, 253] width 94 height 15
click at [391, 196] on div at bounding box center [307, 139] width 431 height 248
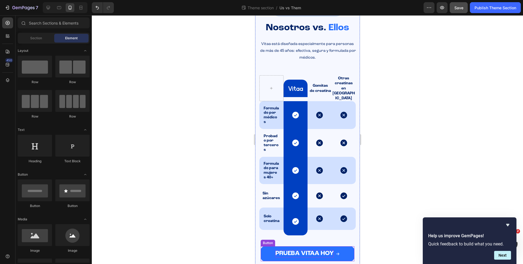
click at [312, 250] on span "PRUEBA VITAA HOY" at bounding box center [304, 253] width 58 height 6
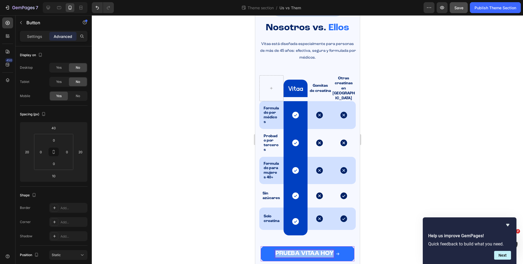
click at [312, 250] on span "PRUEBA VITAA HOY" at bounding box center [304, 253] width 58 height 6
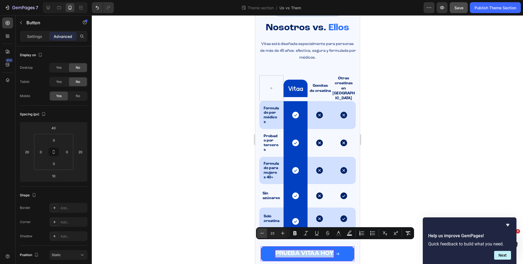
click at [263, 234] on icon "Editor contextual toolbar" at bounding box center [261, 232] width 5 height 5
type input "20"
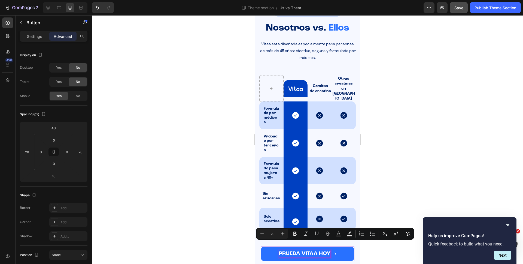
click at [407, 199] on div at bounding box center [307, 139] width 431 height 248
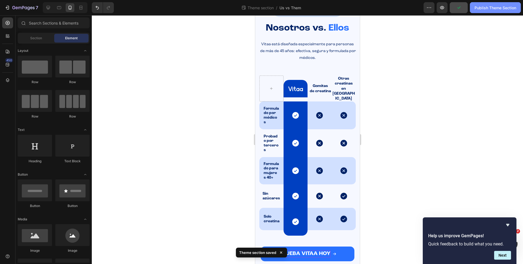
click at [487, 9] on div "Publish Theme Section" at bounding box center [495, 8] width 42 height 6
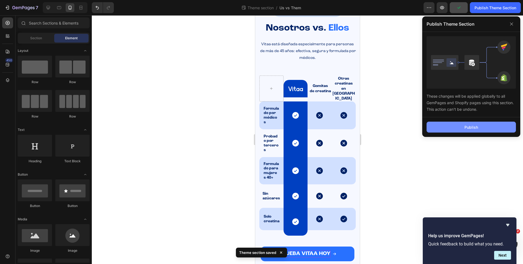
click at [467, 126] on div "Publish" at bounding box center [471, 127] width 14 height 6
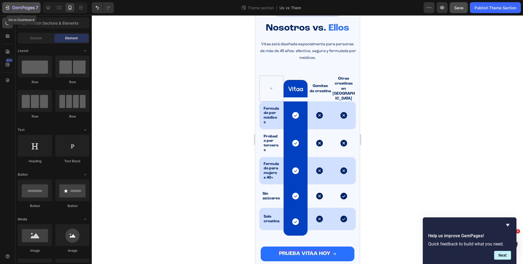
click at [13, 5] on div "7" at bounding box center [25, 7] width 26 height 7
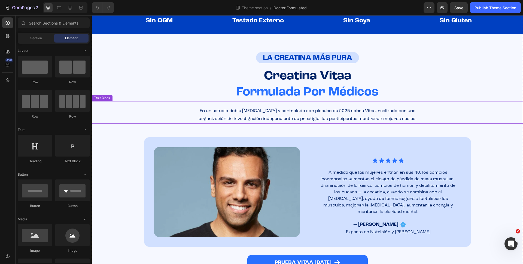
scroll to position [66, 0]
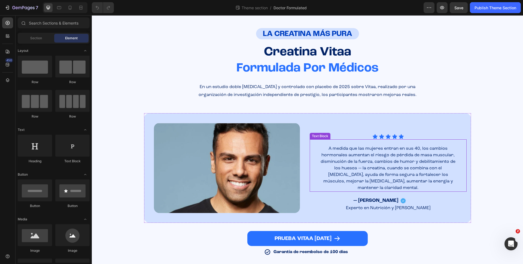
click at [370, 161] on span "A medida que las mujeres entran en sus 40, los cambios hormonales aumentan el r…" at bounding box center [387, 168] width 135 height 44
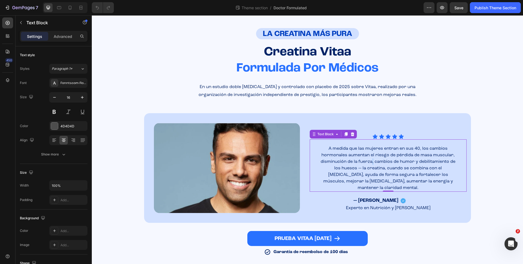
click at [370, 161] on span "A medida que las mujeres entran en sus 40, los cambios hormonales aumentan el r…" at bounding box center [387, 168] width 135 height 44
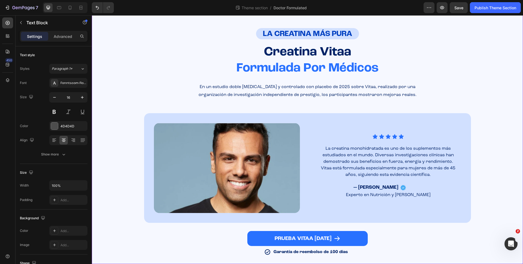
click at [492, 177] on div "Image Sin OGM Heading Image Testado Externo Heading Row Image Sin Soya Heading …" at bounding box center [307, 108] width 431 height 294
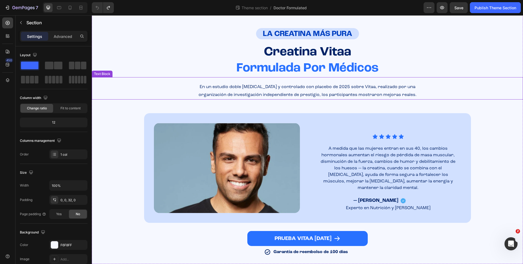
click at [350, 87] on span "En un estudio doble ciego y controlado con placebo de 2025 sobre Vitaa, realiza…" at bounding box center [308, 87] width 216 height 4
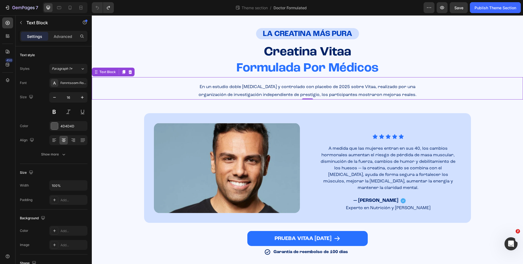
click at [350, 87] on span "En un estudio doble ciego y controlado con placebo de 2025 sobre Vitaa, realiza…" at bounding box center [308, 87] width 216 height 4
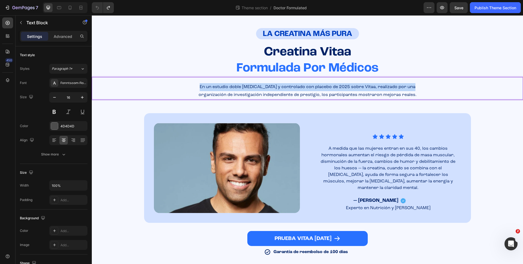
click at [350, 87] on span "En un estudio doble ciego y controlado con placebo de 2025 sobre Vitaa, realiza…" at bounding box center [308, 87] width 216 height 4
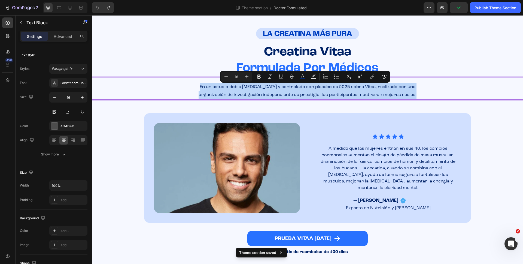
drag, startPoint x: 414, startPoint y: 92, endPoint x: 196, endPoint y: 84, distance: 218.0
click at [196, 84] on div "En un estudio doble ciego y controlado con placebo de 2025 sobre Vitaa, realiza…" at bounding box center [307, 91] width 431 height 17
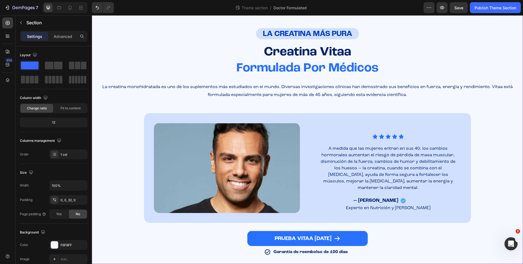
click at [502, 127] on div "Image Sin OGM Heading Image Testado Externo Heading Row Image Sin Soya Heading …" at bounding box center [307, 108] width 431 height 294
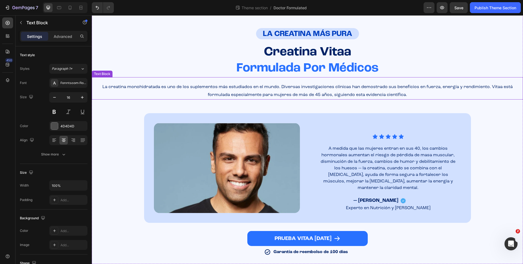
click at [283, 91] on p "La creatina monohidratada es uno de los suplementos más estudiados en el mundo.…" at bounding box center [307, 91] width 430 height 16
click at [280, 85] on span "La creatina monohidratada es uno de los suplementos más estudiados en el mundo.…" at bounding box center [307, 91] width 410 height 12
click at [112, 85] on span "La creatina monohidratada es uno de los suplementos más estudiados en el mundo.…" at bounding box center [307, 91] width 410 height 12
click at [112, 118] on div "Image Sin OGM Heading Image Testado Externo Heading Row Image Sin Soya Heading …" at bounding box center [307, 108] width 431 height 294
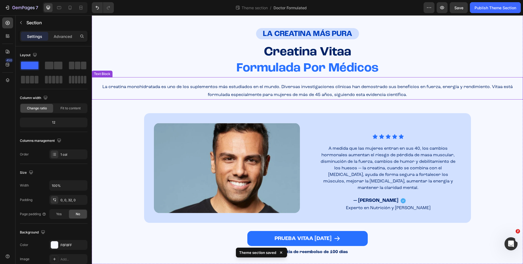
click at [216, 85] on span "La creatina monohidratada es uno de los suplementos más estudiados en el mundo.…" at bounding box center [307, 91] width 410 height 12
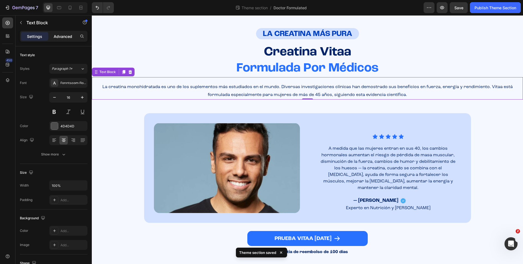
click at [57, 40] on div "Advanced" at bounding box center [62, 36] width 27 height 9
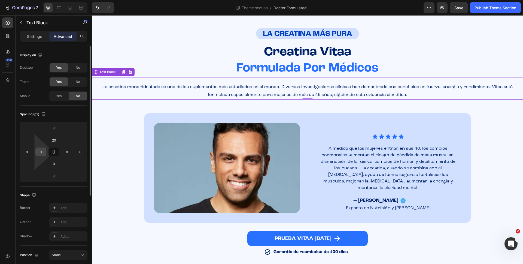
click at [41, 151] on input "0" at bounding box center [41, 152] width 8 height 8
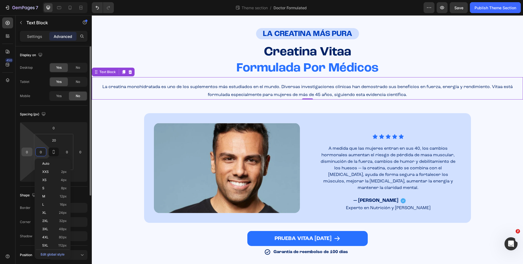
click at [28, 152] on input "0" at bounding box center [27, 152] width 8 height 8
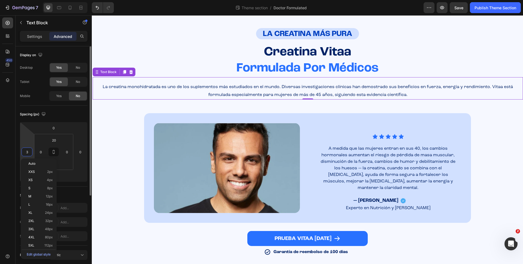
type input "30"
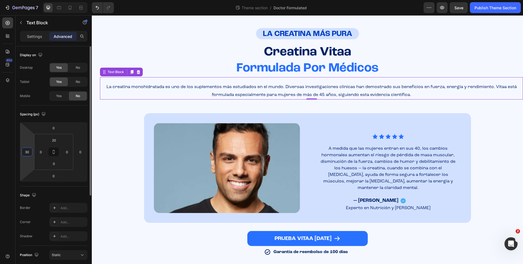
drag, startPoint x: 29, startPoint y: 152, endPoint x: 24, endPoint y: 152, distance: 5.2
click at [24, 152] on input "30" at bounding box center [27, 152] width 8 height 8
click at [40, 150] on input "0" at bounding box center [41, 152] width 8 height 8
type input "0"
click at [43, 151] on input "30" at bounding box center [41, 152] width 8 height 8
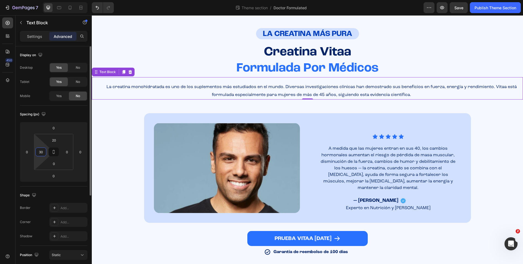
click at [43, 151] on input "30" at bounding box center [41, 152] width 8 height 8
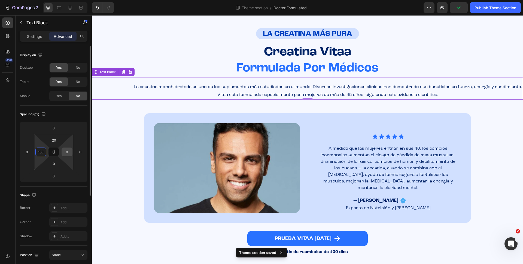
type input "150"
click at [68, 152] on input "0" at bounding box center [67, 152] width 8 height 8
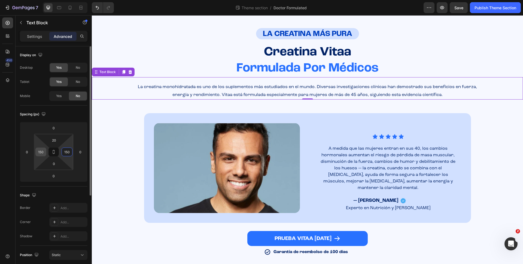
type input "150"
click at [38, 152] on input "150" at bounding box center [41, 152] width 8 height 8
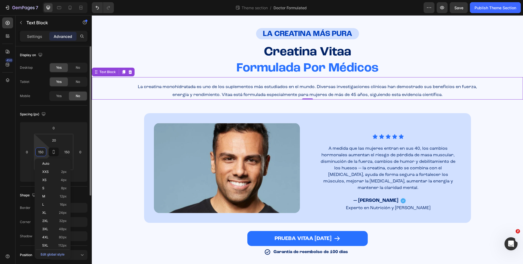
click at [38, 152] on input "150" at bounding box center [41, 152] width 8 height 8
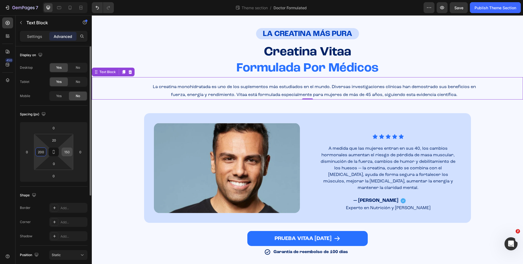
type input "200"
click at [64, 148] on input "150" at bounding box center [67, 152] width 8 height 8
type input "200"
click at [76, 115] on div "Spacing (px)" at bounding box center [54, 114] width 68 height 9
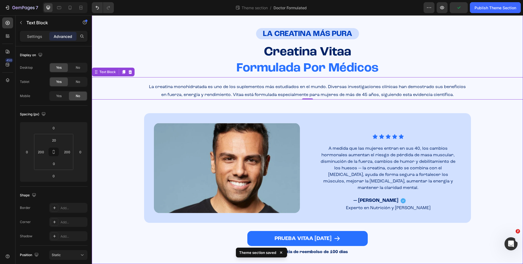
click at [494, 121] on div "Image Sin OGM Heading Image Testado Externo Heading Row Image Sin Soya Heading …" at bounding box center [307, 108] width 431 height 294
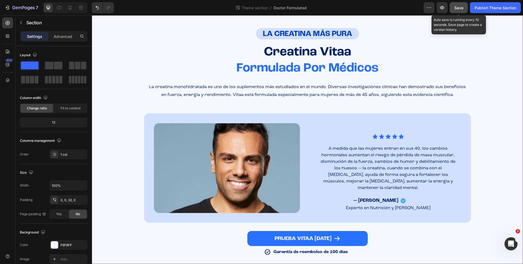
click at [459, 9] on span "Save" at bounding box center [458, 7] width 9 height 5
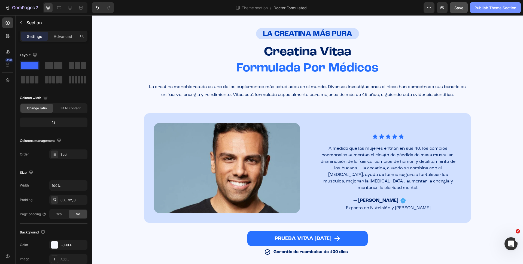
click at [498, 7] on div "Publish Theme Section" at bounding box center [495, 8] width 42 height 6
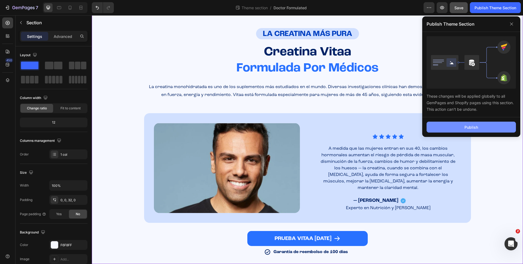
click at [476, 128] on div "Publish" at bounding box center [471, 127] width 14 height 6
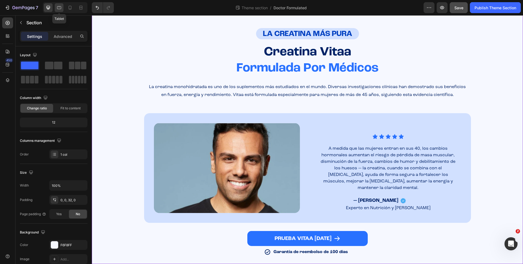
click at [60, 7] on icon at bounding box center [58, 7] width 5 height 5
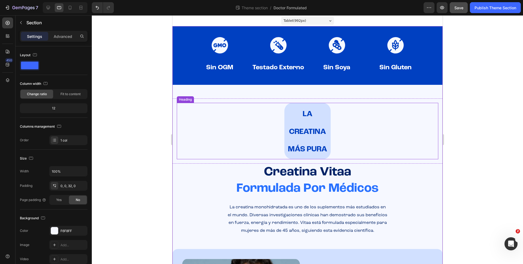
click at [308, 127] on h2 "LA CREATINA MÁS PURA" at bounding box center [307, 131] width 46 height 56
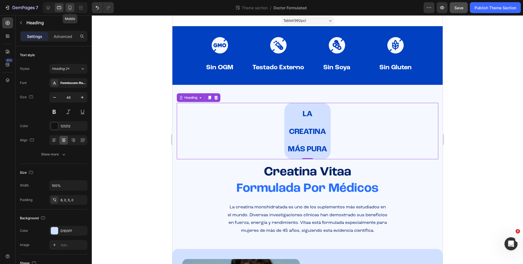
click at [73, 10] on div at bounding box center [70, 7] width 9 height 9
type input "41"
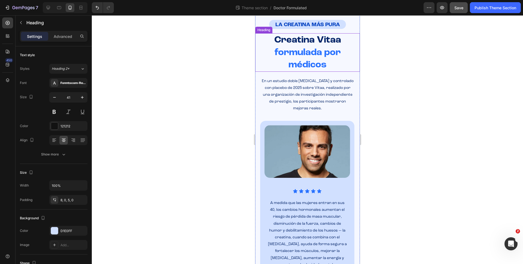
scroll to position [95, 0]
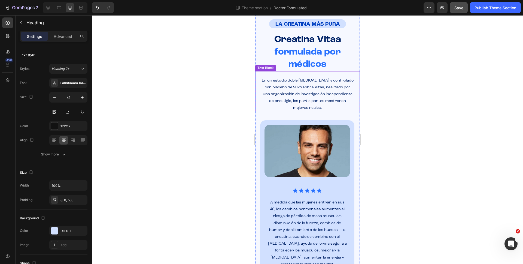
click at [297, 81] on span "En un estudio doble ciego y controlado con placebo de 2025 sobre Vitaa, realiza…" at bounding box center [307, 93] width 92 height 31
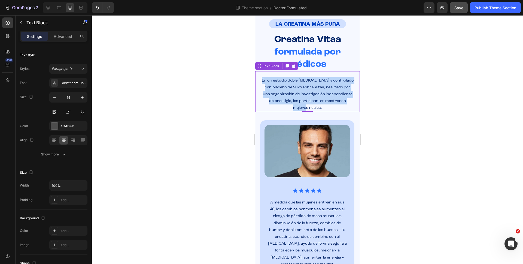
click at [297, 81] on span "En un estudio doble ciego y controlado con placebo de 2025 sobre Vitaa, realiza…" at bounding box center [307, 93] width 92 height 31
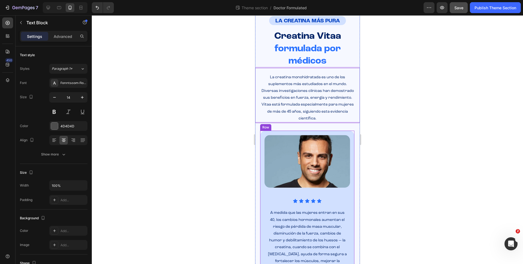
scroll to position [99, 0]
click at [307, 111] on span "La creatina monohidratada es uno de los suplementos más estudiados en el mundo.…" at bounding box center [307, 97] width 92 height 45
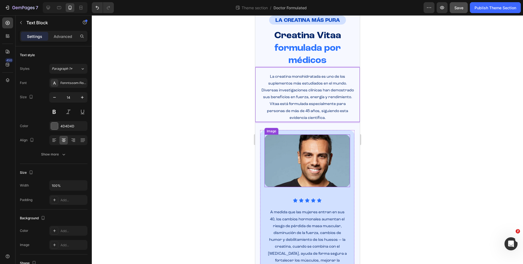
click at [338, 141] on img at bounding box center [306, 160] width 85 height 53
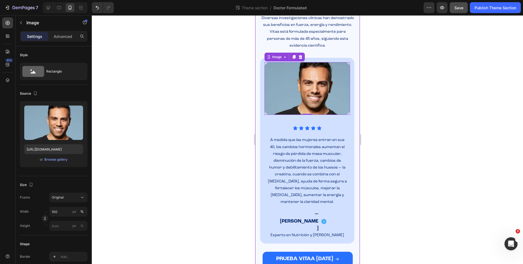
scroll to position [175, 0]
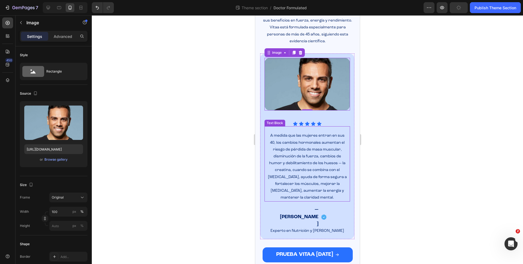
click at [336, 148] on span "A medida que las mujeres entran en sus 40, los cambios hormonales aumentan el r…" at bounding box center [307, 166] width 79 height 66
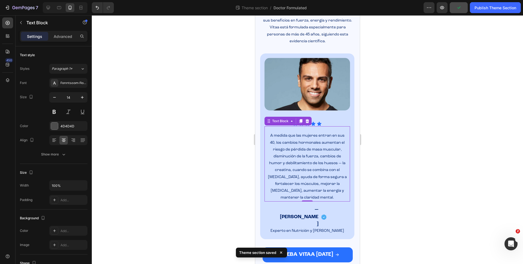
click at [389, 149] on div at bounding box center [307, 139] width 431 height 248
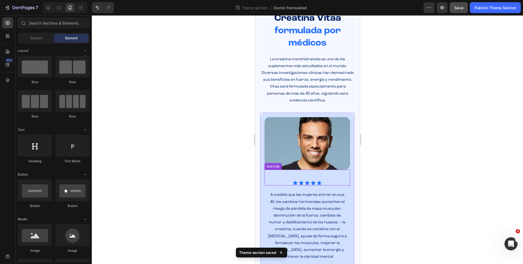
scroll to position [113, 0]
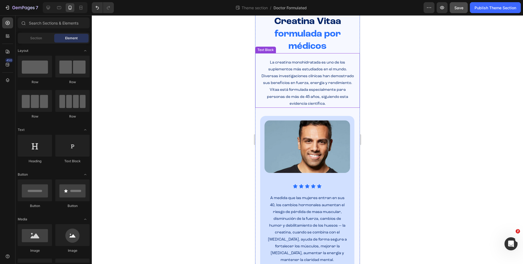
click at [312, 93] on p "La creatina monohidratada es uno de los suplementos más estudiados en el mundo.…" at bounding box center [307, 83] width 93 height 48
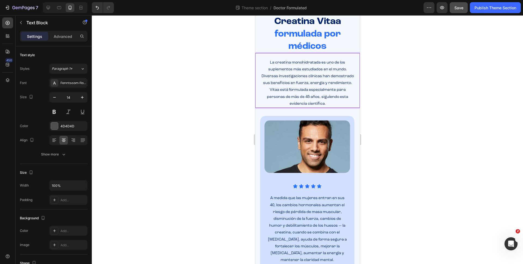
click at [310, 96] on span "La creatina monohidratada es uno de los suplementos más estudiados en el mundo.…" at bounding box center [307, 82] width 92 height 45
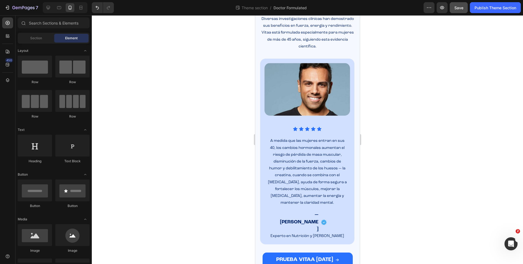
scroll to position [175, 0]
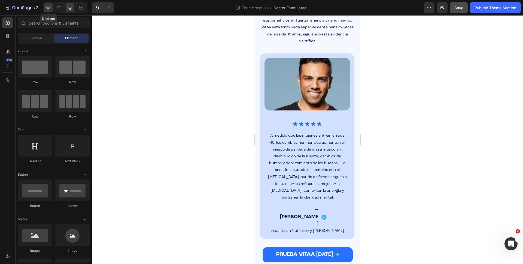
click at [48, 7] on icon at bounding box center [47, 7] width 5 height 5
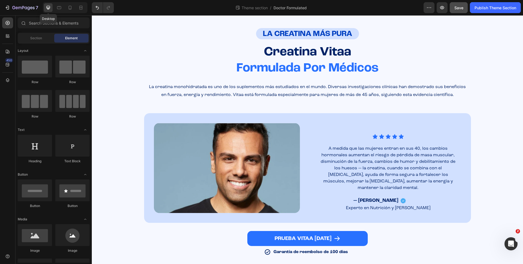
scroll to position [66, 0]
click at [459, 9] on span "Save" at bounding box center [458, 7] width 9 height 5
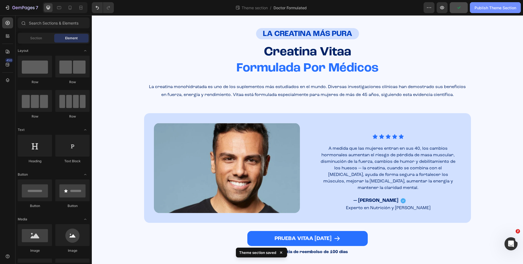
click at [507, 6] on div "Publish Theme Section" at bounding box center [495, 8] width 42 height 6
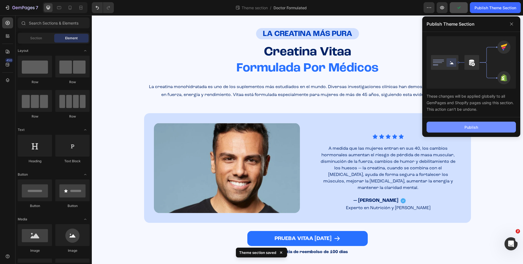
click at [454, 125] on button "Publish" at bounding box center [470, 126] width 89 height 11
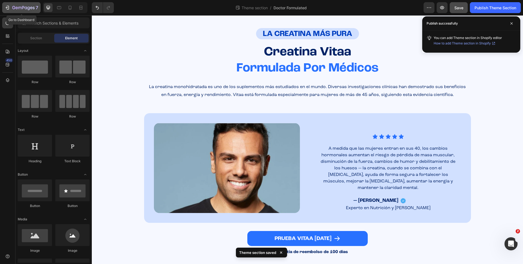
click at [20, 6] on icon "button" at bounding box center [23, 8] width 22 height 5
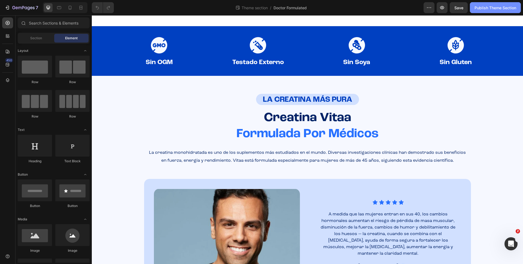
click at [494, 10] on div "Publish Theme Section" at bounding box center [495, 8] width 42 height 6
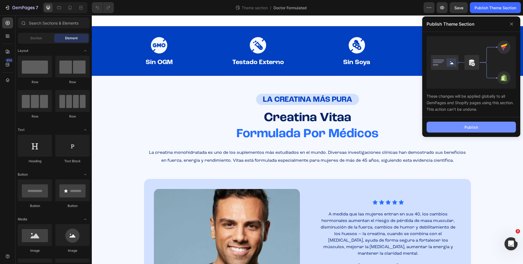
click at [466, 127] on div "Publish" at bounding box center [471, 127] width 14 height 6
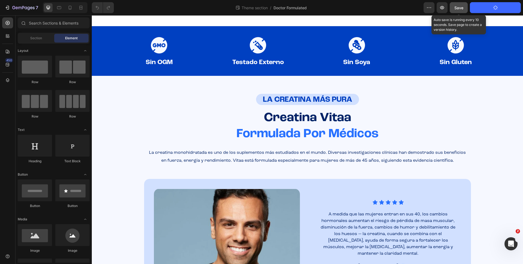
click at [459, 2] on button "Save" at bounding box center [459, 7] width 18 height 11
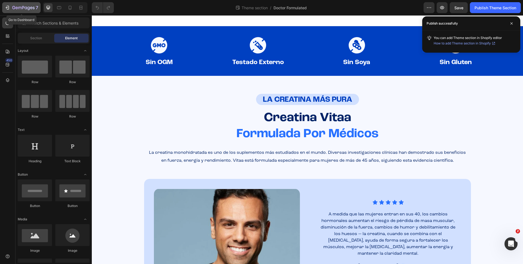
click at [19, 8] on icon "button" at bounding box center [23, 8] width 22 height 5
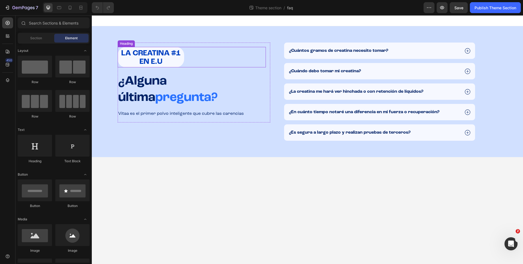
click at [152, 61] on strong "LA CREATINA #1 EN E.U" at bounding box center [150, 58] width 59 height 16
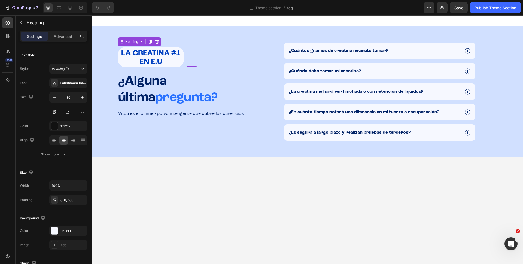
click at [163, 62] on h2 "LA CREATINA #1 EN E.U" at bounding box center [151, 57] width 66 height 20
click at [163, 62] on p "LA CREATINA #1 EN E.U" at bounding box center [151, 57] width 66 height 17
click at [154, 62] on strong "LA CREATINA #1 EN E.U" at bounding box center [150, 58] width 59 height 16
click at [172, 61] on p "LA CREATINA #1 EN EE.U" at bounding box center [151, 57] width 66 height 17
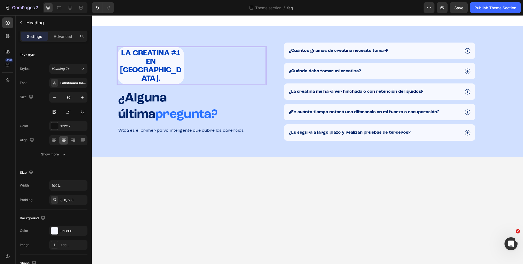
click at [197, 167] on body "LA CREATINA #1 EN [GEOGRAPHIC_DATA]. Heading 0 ¿Alguna última pregunta? Heading…" at bounding box center [307, 139] width 431 height 248
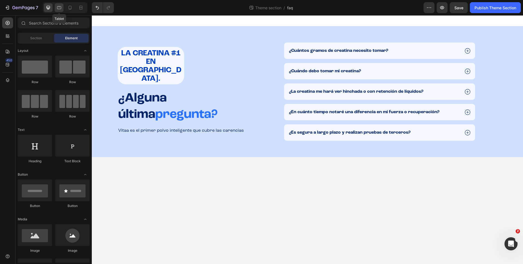
click at [61, 8] on icon at bounding box center [58, 7] width 5 height 5
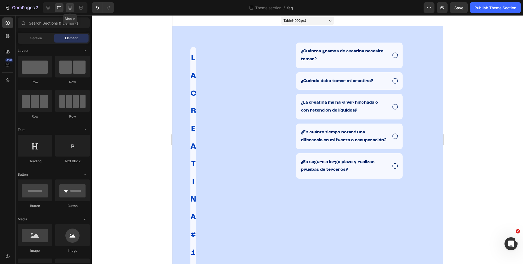
click at [70, 9] on icon at bounding box center [69, 8] width 1 height 1
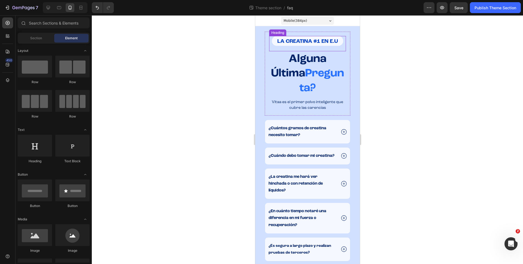
click at [334, 42] on strong "LA CREATINA #1 EN E.U" at bounding box center [307, 41] width 61 height 5
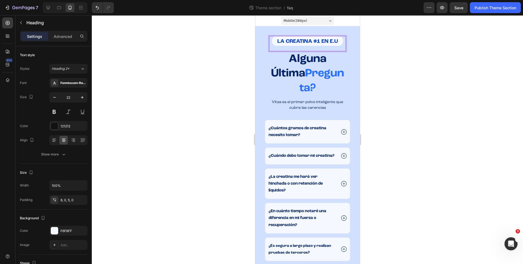
click at [333, 42] on strong "LA CREATINA #1 EN E.U" at bounding box center [307, 41] width 61 height 5
click at [331, 41] on strong "LA CREATINA #1 EN E.U" at bounding box center [307, 41] width 61 height 5
click at [341, 40] on p "LA CREATINA #1 EN EE.U" at bounding box center [306, 41] width 71 height 6
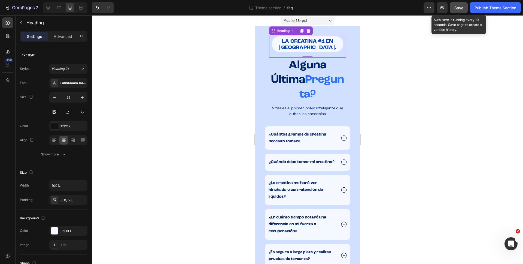
click at [453, 9] on button "Save" at bounding box center [459, 7] width 18 height 11
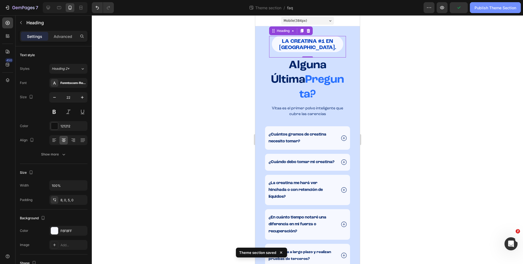
click at [478, 12] on button "Publish Theme Section" at bounding box center [495, 7] width 51 height 11
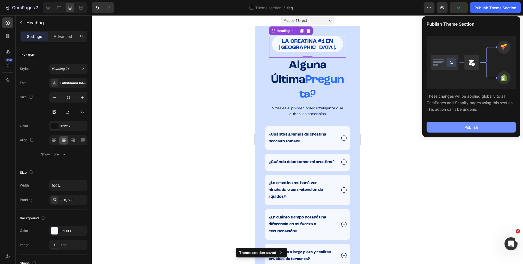
click at [440, 126] on button "Publish" at bounding box center [470, 126] width 89 height 11
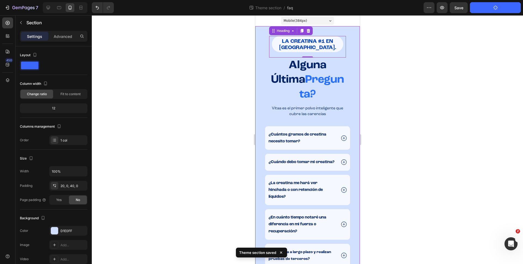
click at [356, 67] on div "⁠⁠⁠⁠⁠⁠⁠ LA CREATINA #1 EN [GEOGRAPHIC_DATA]. Heading ¿Alguna última pregunta? H…" at bounding box center [307, 149] width 105 height 235
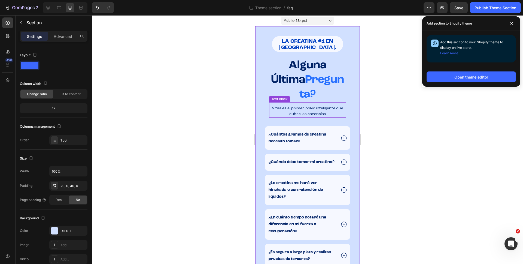
click at [313, 106] on span "Vitaa es el primer polvo inteligente que cubre las carencias" at bounding box center [306, 111] width 71 height 10
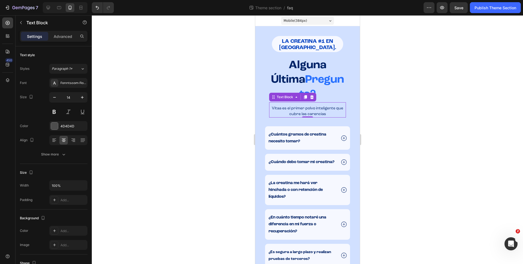
click at [313, 106] on span "Vitaa es el primer polvo inteligente que cubre las carencias" at bounding box center [306, 111] width 71 height 10
click at [338, 106] on span "Vitaa es el primer suplemento inteligente que cubre las carencias" at bounding box center [307, 111] width 65 height 10
click at [374, 105] on div at bounding box center [307, 139] width 431 height 248
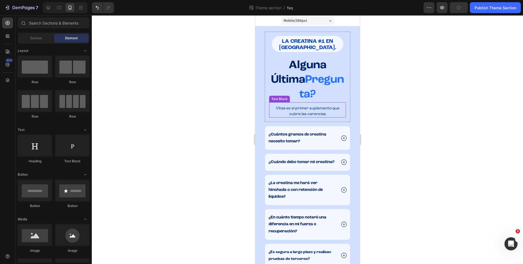
click at [321, 105] on p "Vitaa es el primer suplemento que cubre las carencias" at bounding box center [307, 110] width 76 height 11
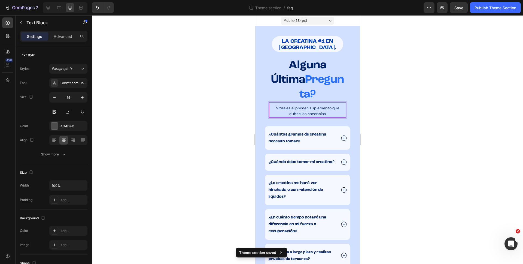
click at [326, 106] on span "Vitaa es el primer suplemento que cubre las carencias" at bounding box center [307, 111] width 63 height 10
click at [411, 89] on div at bounding box center [307, 139] width 431 height 248
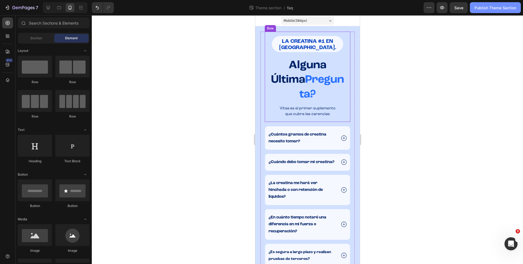
click at [481, 9] on div "Publish Theme Section" at bounding box center [495, 8] width 42 height 6
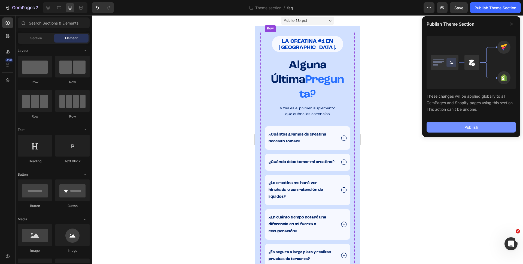
click at [455, 123] on button "Publish" at bounding box center [470, 126] width 89 height 11
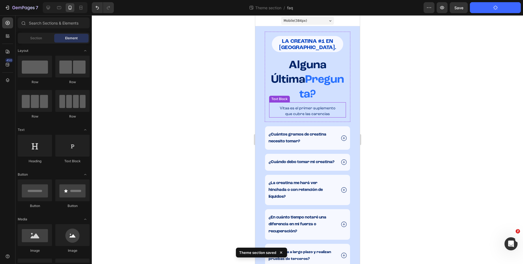
click at [326, 112] on span "que cubre las carencias" at bounding box center [307, 114] width 45 height 4
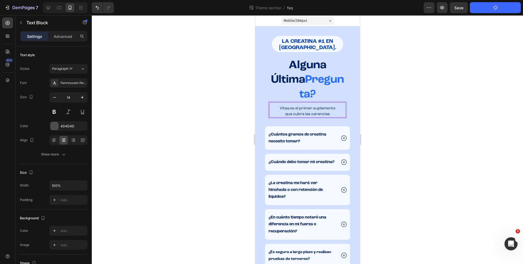
click at [330, 111] on p "que cubre las carencias" at bounding box center [307, 114] width 76 height 6
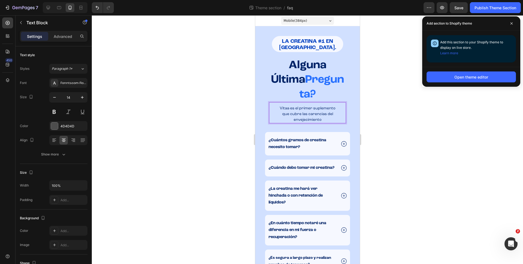
click at [396, 111] on div at bounding box center [307, 139] width 431 height 248
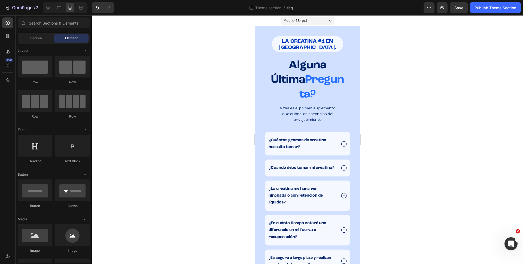
click at [301, 111] on p "que cubre las carencias del envejecimiento" at bounding box center [307, 116] width 76 height 11
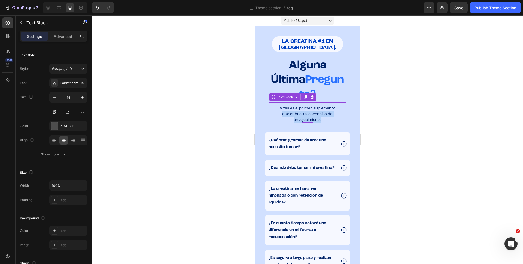
click at [301, 111] on p "que cubre las carencias del envejecimiento" at bounding box center [307, 116] width 76 height 11
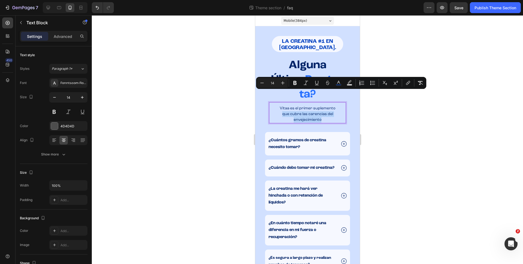
click at [316, 112] on span "que cubre las carencias del envejecimiento" at bounding box center [307, 117] width 51 height 10
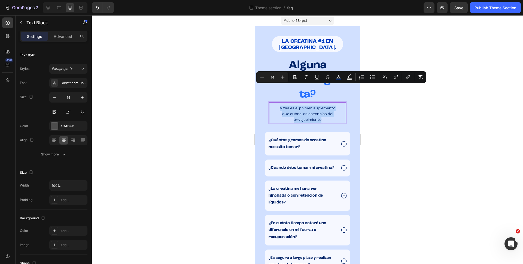
drag, startPoint x: 329, startPoint y: 100, endPoint x: 280, endPoint y: 85, distance: 51.5
click at [280, 105] on div "Vitaa es el primer suplemento que cubre las carencias del envejecimiento" at bounding box center [307, 114] width 77 height 18
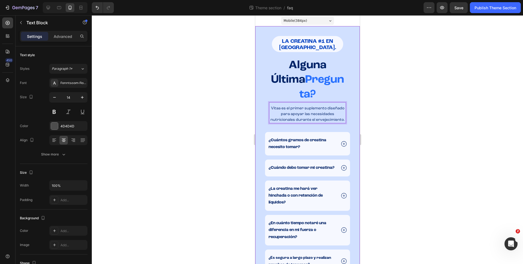
click at [417, 99] on div at bounding box center [307, 139] width 431 height 248
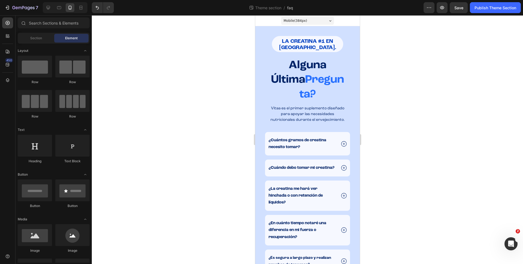
click at [482, 13] on div "7 Theme section / faq Preview Save Publish Theme Section" at bounding box center [261, 8] width 523 height 16
click at [483, 10] on div "Publish Theme Section" at bounding box center [495, 8] width 42 height 6
click at [382, 106] on div at bounding box center [307, 139] width 431 height 248
click at [319, 106] on span "Vitaa es el primer suplemento diseñado para apoyar las necesidades nutricionale…" at bounding box center [307, 113] width 74 height 15
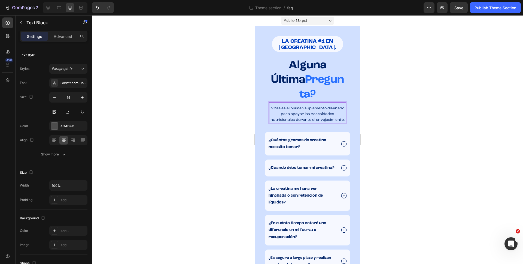
click at [343, 106] on span "Vitaa es el primer suplemento diseñado para apoyar las necesidades nutricionale…" at bounding box center [307, 113] width 74 height 15
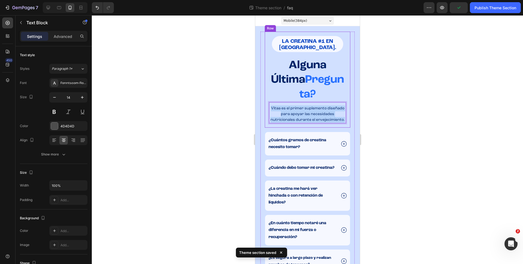
drag, startPoint x: 345, startPoint y: 99, endPoint x: 268, endPoint y: 83, distance: 78.7
click at [268, 83] on div "⁠⁠⁠⁠⁠⁠⁠ LA CREATINA #1 EN [GEOGRAPHIC_DATA]. Heading Alguna Última Pregunta? He…" at bounding box center [306, 80] width 85 height 96
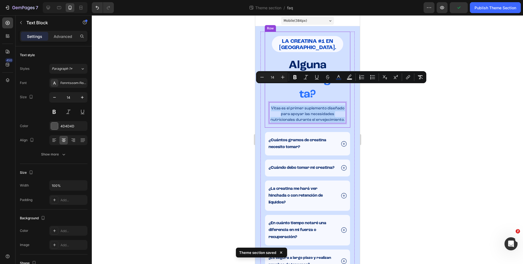
copy span "Vitaa es el primer suplemento diseñado para apoyar las necesidades nutricionale…"
click at [50, 5] on icon at bounding box center [47, 7] width 5 height 5
type input "16"
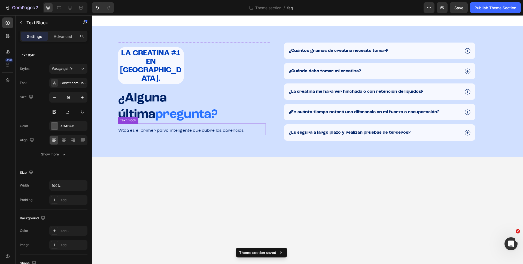
click at [169, 128] on span "Vitaa es el primer polvo inteligente que cubre las carencias" at bounding box center [181, 130] width 126 height 4
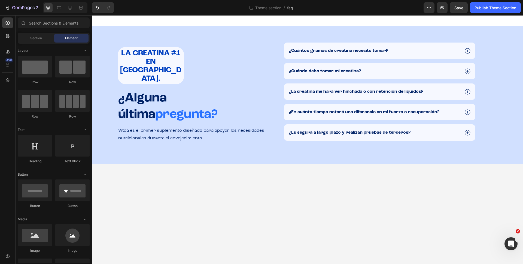
click at [226, 159] on body "⁠⁠⁠⁠⁠⁠⁠ LA CREATINA #1 EN [GEOGRAPHIC_DATA]. Heading ¿Alguna última pregunta? H…" at bounding box center [307, 139] width 431 height 248
click at [500, 7] on div "Publish Theme Section" at bounding box center [495, 8] width 42 height 6
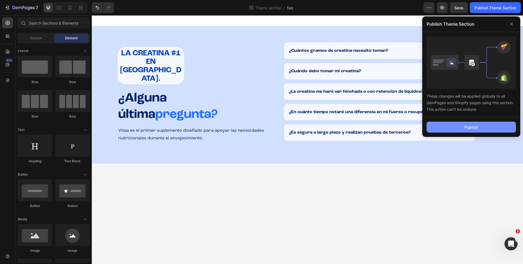
click at [448, 129] on button "Publish" at bounding box center [470, 126] width 89 height 11
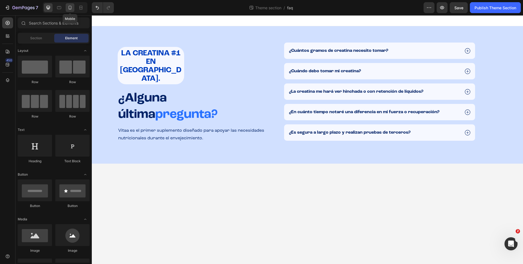
click at [71, 9] on icon at bounding box center [69, 7] width 5 height 5
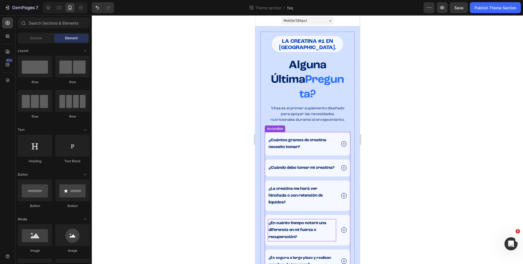
click at [287, 221] on strong "¿En cuánto tiempo notaré una diferencia en mi fuerza o recuperación?" at bounding box center [297, 230] width 58 height 18
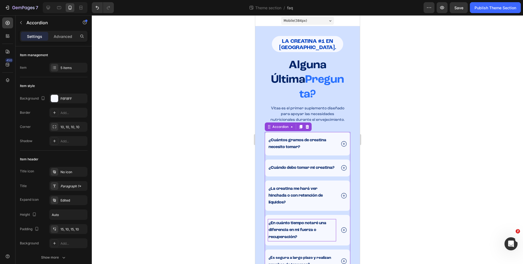
click at [287, 221] on strong "¿En cuánto tiempo notaré una diferencia en mi fuerza o recuperación?" at bounding box center [297, 230] width 58 height 18
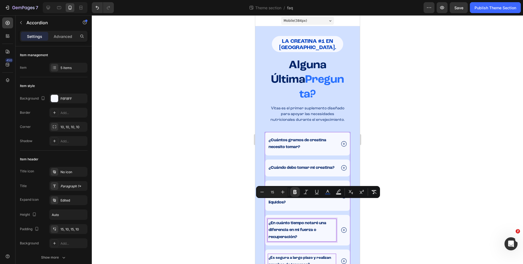
click at [295, 254] on p "¿Es segura a largo plazo y realizan pruebas de terceros?" at bounding box center [301, 261] width 67 height 14
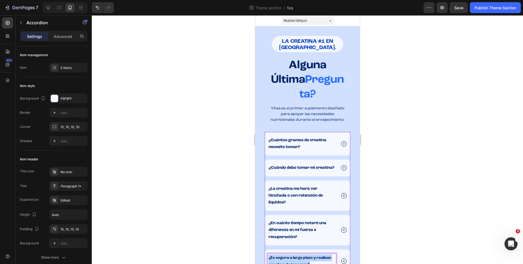
click at [295, 254] on p "¿Es segura a largo plazo y realizan pruebas de terceros?" at bounding box center [301, 261] width 67 height 14
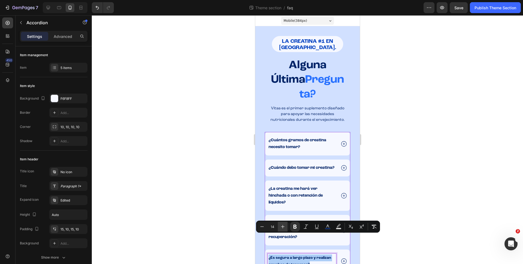
click at [281, 225] on icon "Editor contextual toolbar" at bounding box center [282, 226] width 5 height 5
type input "15"
click at [435, 155] on div at bounding box center [307, 139] width 431 height 248
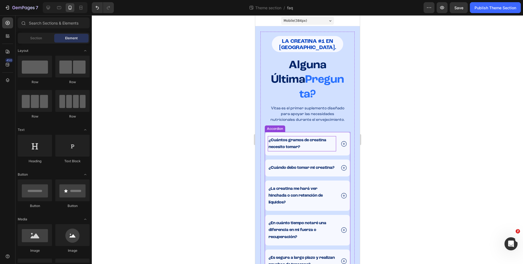
click at [290, 138] on strong "¿Cuántos gramos de creatina necesito tomar?" at bounding box center [297, 143] width 58 height 11
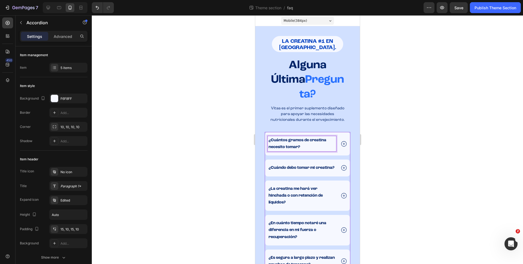
click at [290, 138] on strong "¿Cuántos gramos de creatina necesito tomar?" at bounding box center [297, 143] width 58 height 11
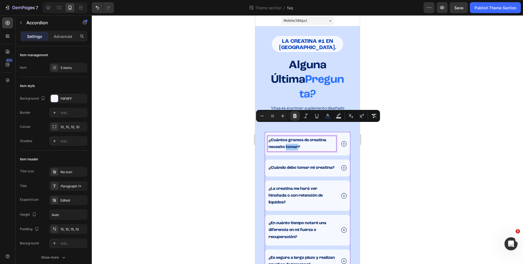
click at [417, 154] on div at bounding box center [307, 139] width 431 height 248
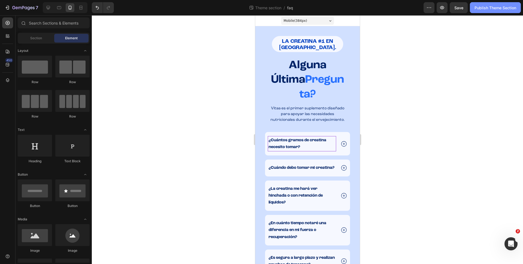
click at [486, 10] on div "Publish Theme Section" at bounding box center [495, 8] width 42 height 6
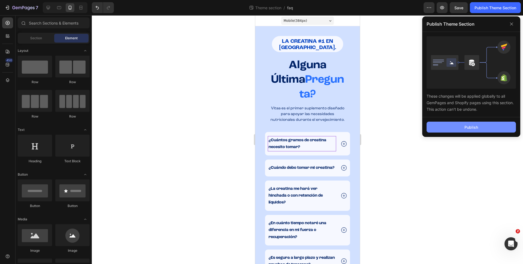
click at [455, 131] on button "Publish" at bounding box center [470, 126] width 89 height 11
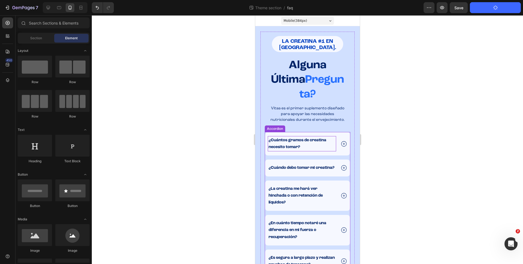
click at [343, 140] on icon at bounding box center [343, 143] width 7 height 7
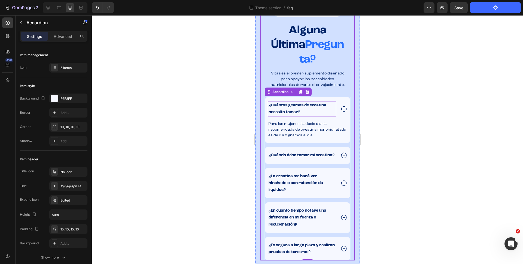
scroll to position [60, 0]
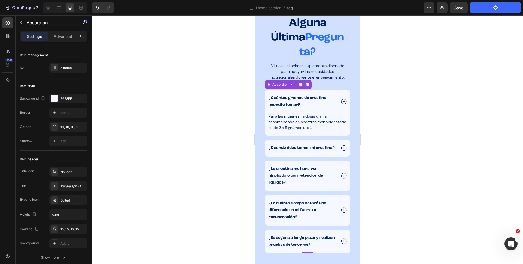
click at [340, 98] on icon at bounding box center [343, 101] width 7 height 7
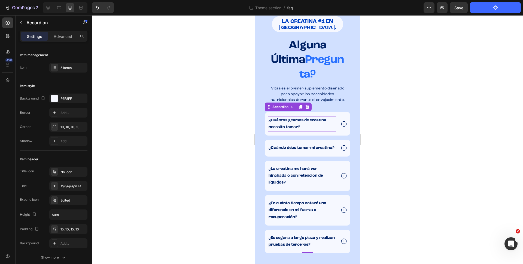
click at [341, 144] on icon at bounding box center [343, 147] width 7 height 7
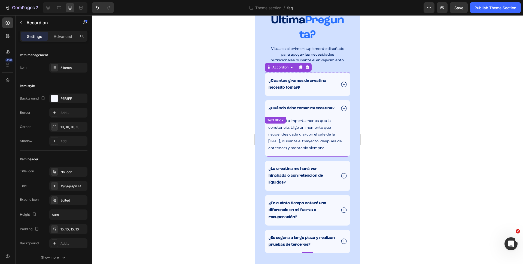
scroll to position [72, 0]
click at [340, 105] on icon at bounding box center [343, 108] width 7 height 7
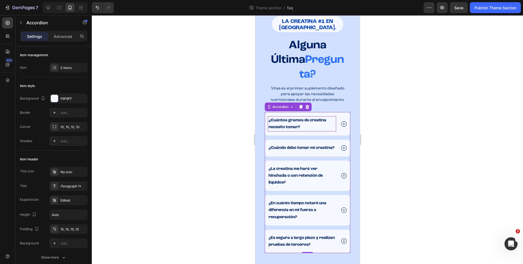
click at [340, 176] on icon at bounding box center [343, 175] width 7 height 7
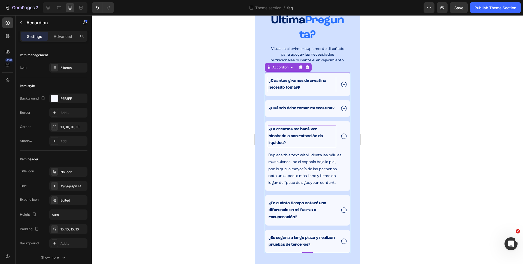
scroll to position [72, 0]
click at [314, 156] on span "Replace this text withHidrata las células musculares, no el espacio bajo la pie…" at bounding box center [304, 158] width 73 height 11
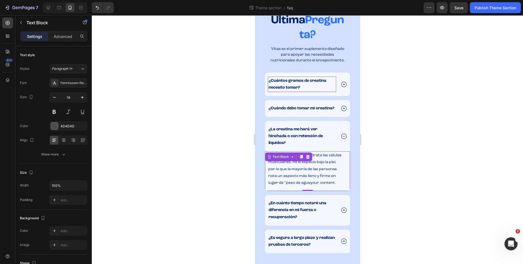
click at [314, 156] on span "Replace this text withHidrata las células musculares, no el espacio bajo la pie…" at bounding box center [304, 158] width 73 height 11
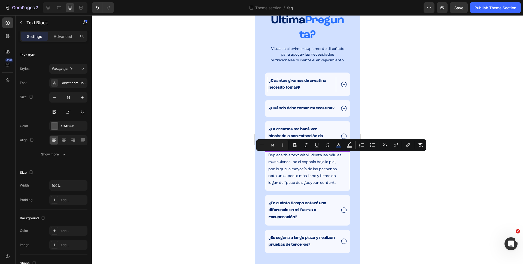
click at [322, 163] on span "Replace this text withHidrata las células musculares, no el espacio bajo la pie…" at bounding box center [304, 158] width 73 height 11
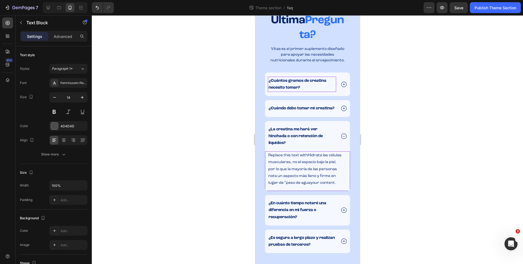
click at [307, 155] on span "Replace this text withHidrata las células musculares, no el espacio bajo la pie…" at bounding box center [304, 158] width 73 height 11
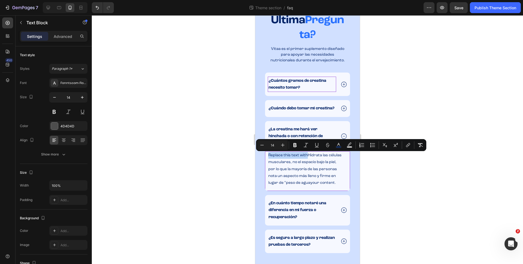
drag, startPoint x: 307, startPoint y: 155, endPoint x: 269, endPoint y: 157, distance: 37.9
click at [269, 157] on p "Replace this text withHidrata las células musculares, no el espacio bajo la pie…" at bounding box center [307, 159] width 78 height 14
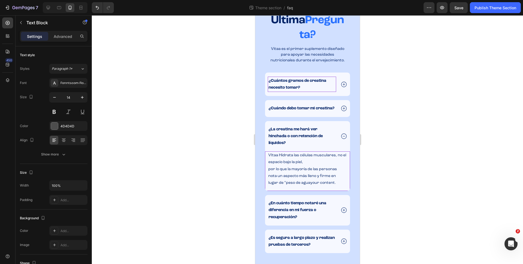
click at [281, 155] on span "VItaa Hidrata las células musculares, no el espacio bajo la piel," at bounding box center [307, 158] width 78 height 11
click at [312, 166] on p "por lo que la mayoría de las personas" at bounding box center [307, 169] width 78 height 7
click at [317, 162] on p "VItaa hidrata las células musculares, no el espacio bajo la piel," at bounding box center [307, 159] width 78 height 14
click at [267, 170] on div "VItaa hidrata las células musculares, no el espacio bajo la piel, por lo que la…" at bounding box center [307, 168] width 80 height 35
click at [269, 170] on span "VItaa hidrata las células musculares, no el espacio bajo la piel, por lo que la…" at bounding box center [307, 161] width 78 height 17
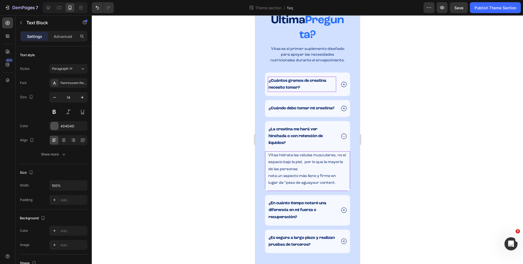
click at [269, 168] on span "VItaa hidrata las células musculares, no el espacio bajo la piel, por lo que la…" at bounding box center [307, 161] width 78 height 17
click at [269, 175] on span "nota un aspecto más lleno y firme en" at bounding box center [302, 176] width 68 height 4
click at [268, 176] on span "VItaa hidrata las células musculares, no el espacio bajo la piel, por lo que la…" at bounding box center [307, 165] width 78 height 25
click at [311, 184] on span "lugar de “peso de aguayour content." at bounding box center [302, 183] width 68 height 4
click at [310, 184] on span "lugar de “peso de aguayour content." at bounding box center [302, 183] width 68 height 4
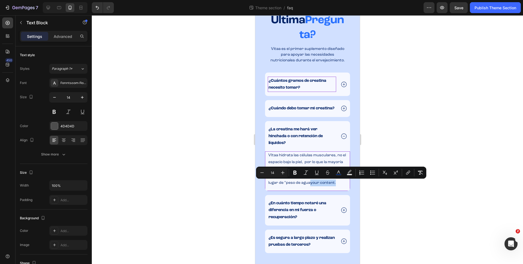
drag, startPoint x: 336, startPoint y: 183, endPoint x: 310, endPoint y: 183, distance: 26.4
click at [310, 183] on p "lugar de “peso de aguayour content." at bounding box center [307, 182] width 78 height 7
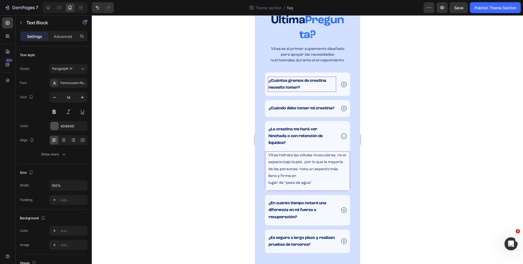
click at [326, 181] on p "lugar de “peso de agua"." at bounding box center [307, 182] width 78 height 7
click at [375, 167] on div at bounding box center [307, 139] width 431 height 248
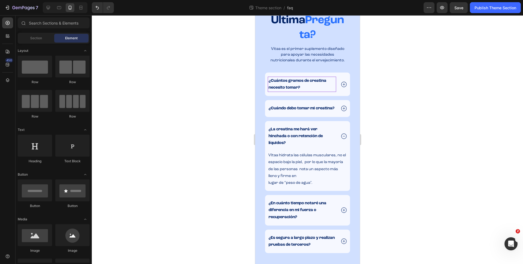
click at [297, 157] on span "VItaa hidrata las células musculares, no el espacio bajo la piel, por lo que la…" at bounding box center [307, 165] width 78 height 25
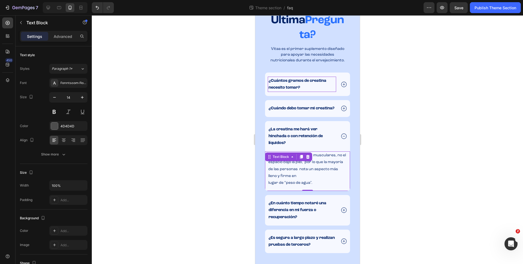
click at [297, 157] on div "Text Block" at bounding box center [288, 156] width 47 height 9
click at [313, 173] on p "VItaa hidrata las células musculares, no el espacio bajo la piel, por lo que la…" at bounding box center [307, 166] width 78 height 28
click at [316, 182] on p "lugar de “peso de agua"." at bounding box center [307, 182] width 78 height 7
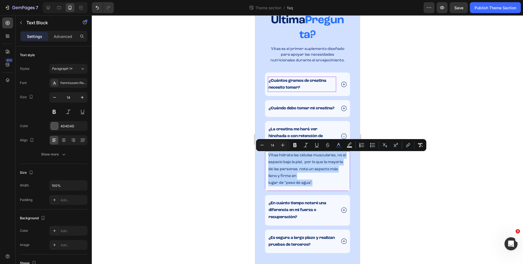
drag, startPoint x: 319, startPoint y: 183, endPoint x: 269, endPoint y: 154, distance: 58.3
click at [269, 154] on div "VItaa hidrata las células musculares, no el espacio bajo la piel, por lo que la…" at bounding box center [307, 168] width 80 height 35
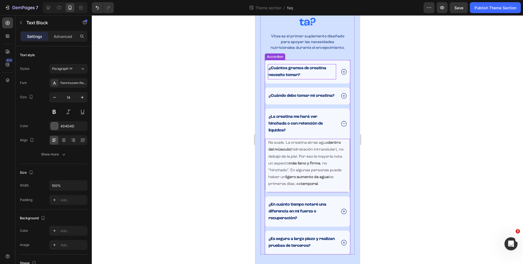
click at [341, 127] on icon at bounding box center [343, 123] width 7 height 7
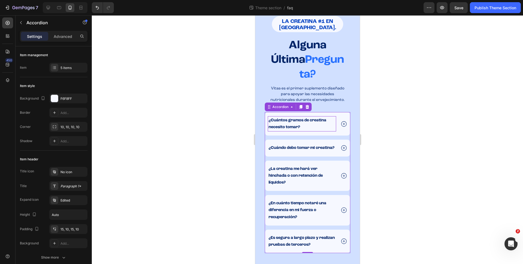
scroll to position [32, 0]
click at [340, 208] on icon at bounding box center [343, 209] width 7 height 7
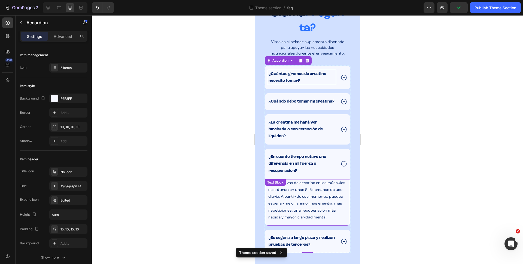
scroll to position [86, 0]
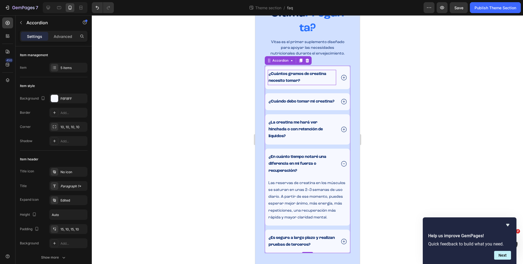
click at [292, 182] on span "Las reservas de creatina en los músculos se saturan en unas 2–3 semanas de uso …" at bounding box center [306, 200] width 77 height 38
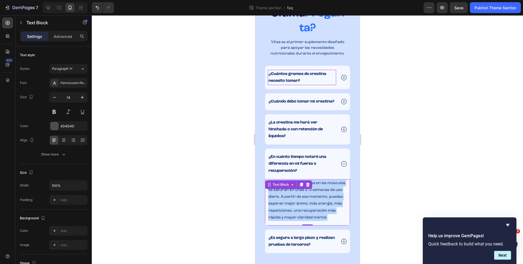
click at [292, 182] on span "Las reservas de creatina en los músculos se saturan en unas 2–3 semanas de uso …" at bounding box center [306, 200] width 77 height 38
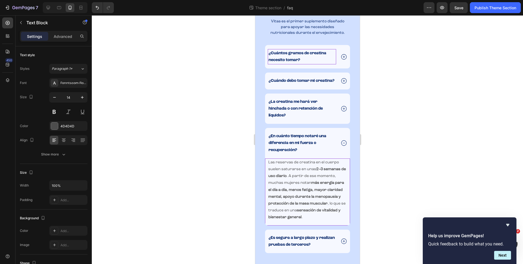
scroll to position [106, 0]
click at [298, 137] on strong "¿En cuánto tiempo notaré una diferencia en mi fuerza o recuperación?" at bounding box center [297, 143] width 58 height 18
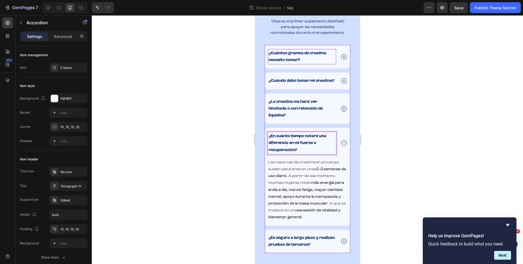
click at [303, 136] on strong "¿En cuánto tiempo notaré una diferencia en mi fuerza o recuperación?" at bounding box center [297, 143] width 58 height 18
click at [291, 137] on strong "¿En cuánto tiempo notaré una diferencia en mi fuerza o recuperación?" at bounding box center [297, 143] width 58 height 18
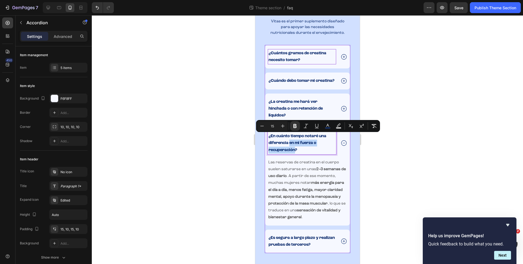
drag, startPoint x: 289, startPoint y: 137, endPoint x: 294, endPoint y: 143, distance: 8.2
click at [294, 143] on strong "¿En cuánto tiempo notaré una diferencia en mi fuerza o recuperación?" at bounding box center [297, 143] width 58 height 18
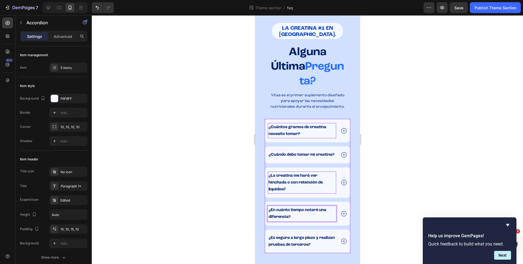
scroll to position [26, 0]
click at [342, 211] on icon at bounding box center [343, 213] width 7 height 7
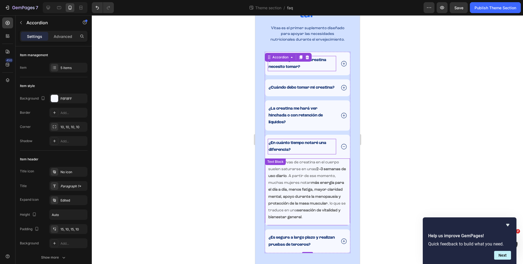
scroll to position [99, 0]
click at [323, 141] on strong "¿En cuánto tiempo notaré una diferencia?" at bounding box center [297, 146] width 58 height 11
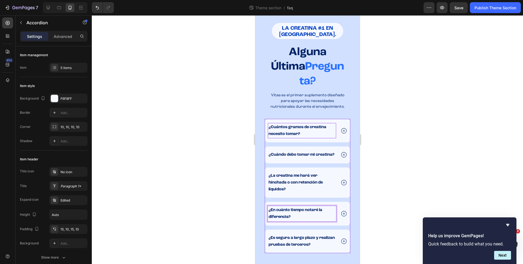
click at [299, 167] on div "¿La creatina me hará ver hinchada o con retención de líquidos?" at bounding box center [307, 182] width 85 height 30
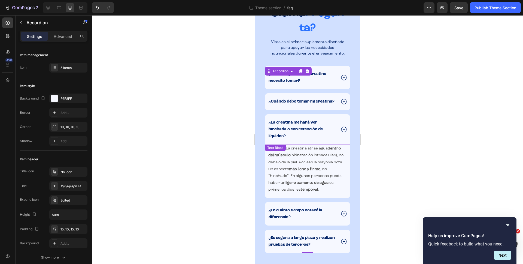
scroll to position [79, 0]
click at [341, 212] on icon at bounding box center [343, 213] width 7 height 7
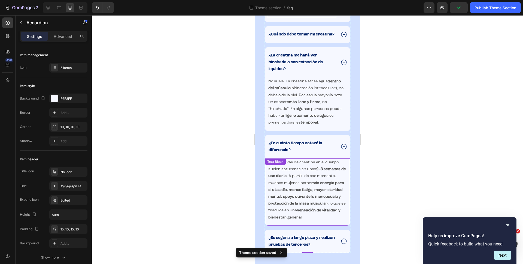
scroll to position [153, 0]
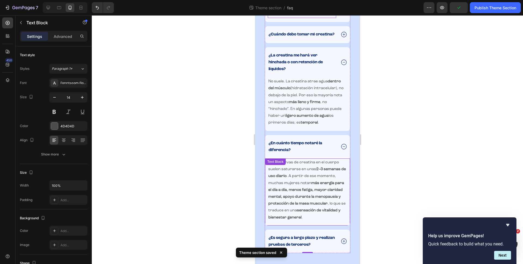
click at [319, 196] on strong "más energía para el día a día, menos fatiga, mayor claridad mental, apoyo duran…" at bounding box center [306, 193] width 76 height 25
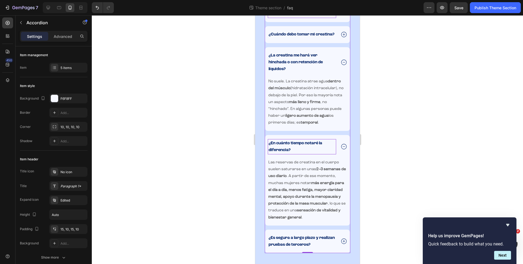
click at [313, 141] on p "¿En cuánto tiempo notaré la diferencia?" at bounding box center [301, 147] width 67 height 14
click at [291, 142] on p "¿En cuánto tiempo notaré la diferencia?" at bounding box center [301, 147] width 67 height 14
drag, startPoint x: 298, startPoint y: 142, endPoint x: 270, endPoint y: 137, distance: 28.6
click at [270, 140] on p "¿En cuánto tiempo notaré la diferencia?" at bounding box center [301, 147] width 67 height 14
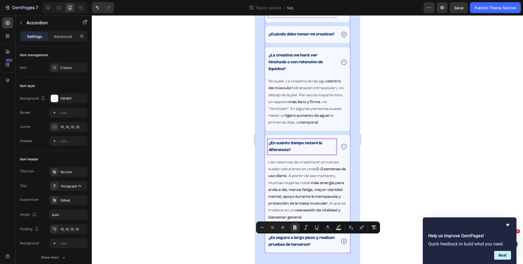
click at [273, 141] on strong "¿En cuánto tiempo notaré la diferencia?" at bounding box center [295, 146] width 54 height 11
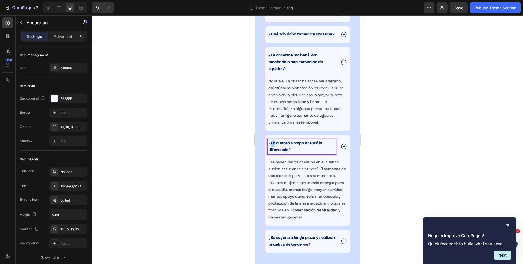
click at [273, 141] on strong "¿En cuánto tiempo notaré la diferencia?" at bounding box center [295, 146] width 54 height 11
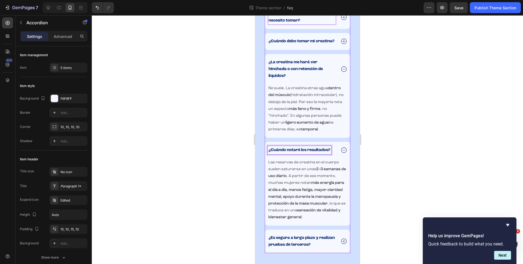
scroll to position [146, 0]
click at [372, 155] on div at bounding box center [307, 139] width 431 height 248
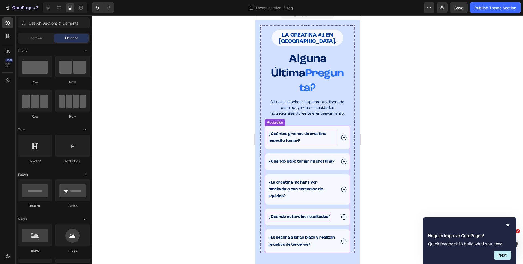
scroll to position [19, 0]
click at [340, 241] on icon at bounding box center [343, 240] width 7 height 7
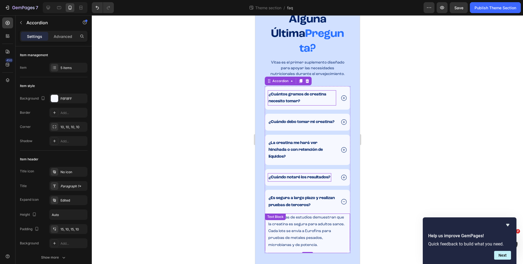
scroll to position [58, 0]
click at [281, 222] on div "Sí. Décadas de estudios demuestran que la creatina es segura para adultos sanos…" at bounding box center [307, 232] width 85 height 39
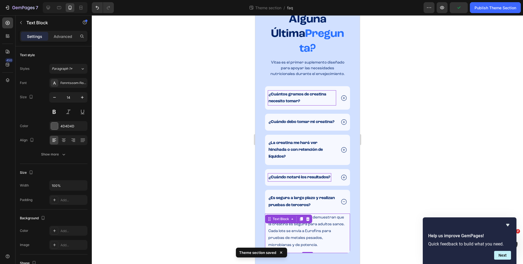
click at [281, 222] on div "Text Block" at bounding box center [288, 218] width 47 height 9
click at [285, 223] on span "Sí. Décadas de estudios demuestran que la creatina es segura para adultos sanos…" at bounding box center [306, 230] width 77 height 31
click at [285, 224] on span "Sí. Décadas de estudios demuestran que la creatina es segura para adultos sanos…" at bounding box center [306, 230] width 77 height 31
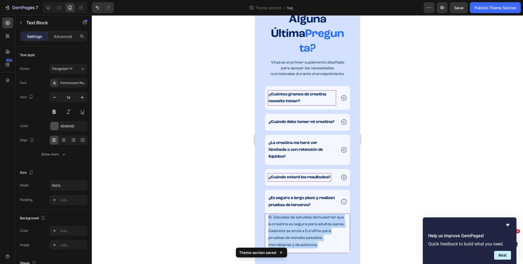
click at [285, 224] on span "Sí. Décadas de estudios demuestran que la creatina es segura para adultos sanos…" at bounding box center [306, 230] width 77 height 31
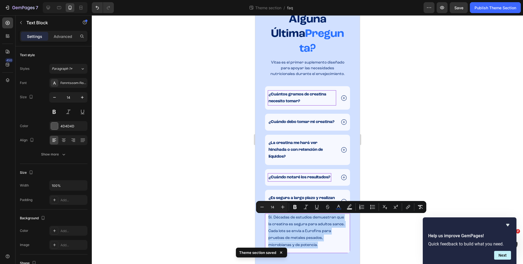
click at [292, 224] on span "Sí. Décadas de estudios demuestran que la creatina es segura para adultos sanos…" at bounding box center [306, 230] width 77 height 31
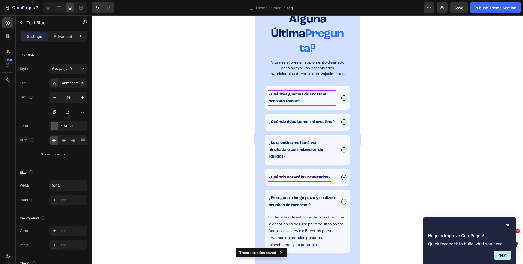
click at [295, 224] on span "Sí. Décadas de estudios demuestran que la creatina es segura para adultos sanos…" at bounding box center [306, 230] width 77 height 31
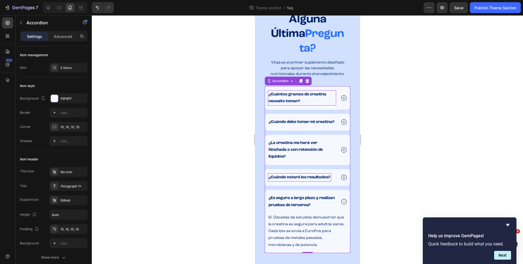
click at [341, 202] on icon at bounding box center [343, 201] width 5 height 5
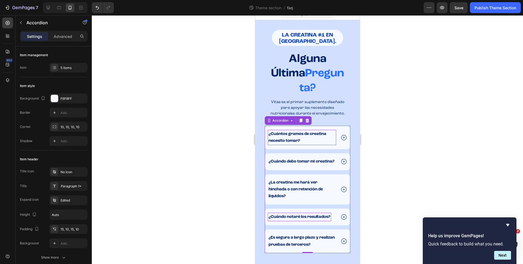
scroll to position [19, 0]
click at [483, 10] on div "Publish Theme Section" at bounding box center [495, 8] width 42 height 6
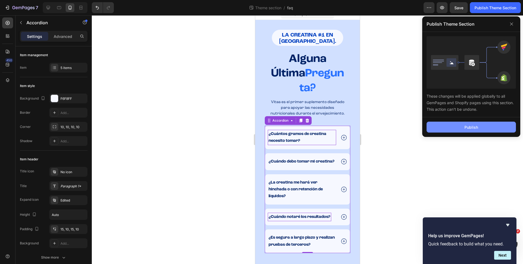
click at [464, 127] on button "Publish" at bounding box center [470, 126] width 89 height 11
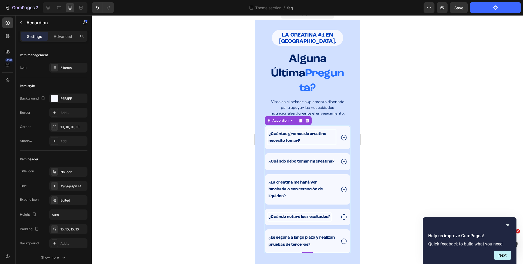
click at [341, 135] on icon at bounding box center [343, 137] width 5 height 5
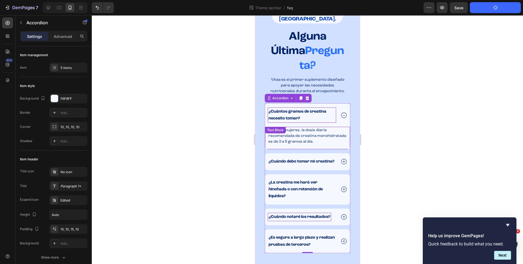
scroll to position [47, 0]
click at [289, 128] on span "Para las mujeres, la dosis diaria recomendada de creatina monohidratada es de 3…" at bounding box center [307, 135] width 78 height 15
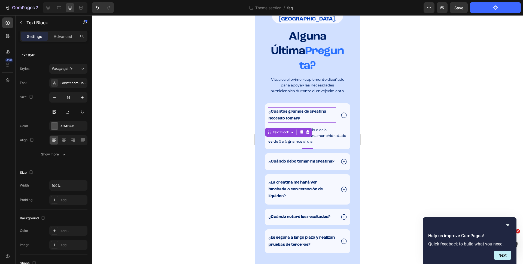
click at [289, 128] on span "Para las mujeres, la dosis diaria recomendada de creatina monohidratada es de 3…" at bounding box center [307, 135] width 78 height 15
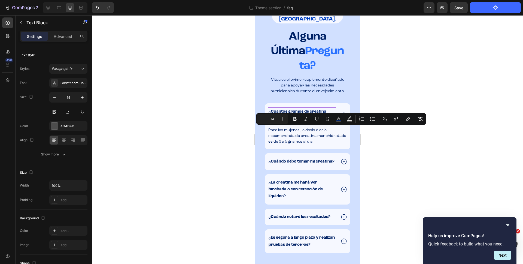
click at [280, 135] on p "Para las mujeres, la dosis diaria recomendada de creatina monohidratada es de 3…" at bounding box center [307, 135] width 78 height 17
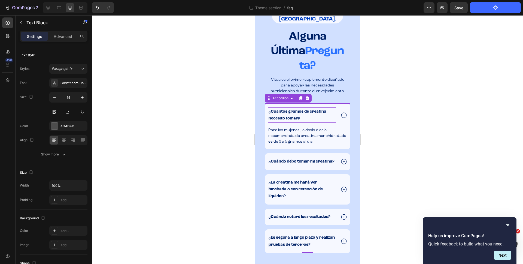
click at [340, 112] on icon at bounding box center [343, 115] width 7 height 7
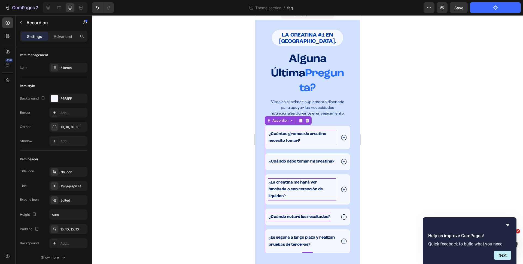
scroll to position [19, 0]
click at [297, 215] on strong "¿Cuándo notaré los resultados?" at bounding box center [299, 217] width 62 height 4
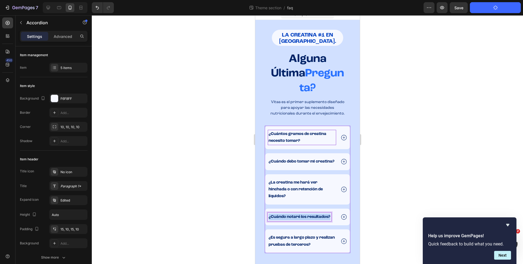
click at [297, 215] on strong "¿Cuándo notaré los resultados?" at bounding box center [299, 217] width 62 height 4
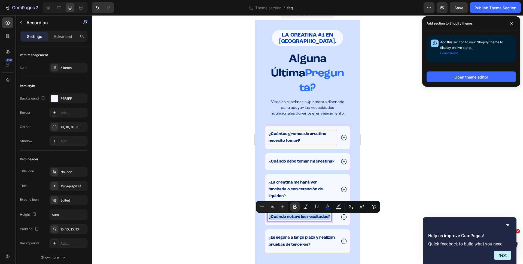
copy strong "¿Cuándo notaré los resultados?"
click at [44, 8] on div at bounding box center [48, 7] width 9 height 9
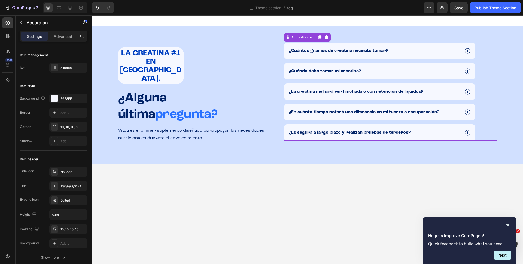
click at [328, 111] on strong "¿En cuánto tiempo notaré una diferencia en mi fuerza o recuperación?" at bounding box center [364, 112] width 150 height 4
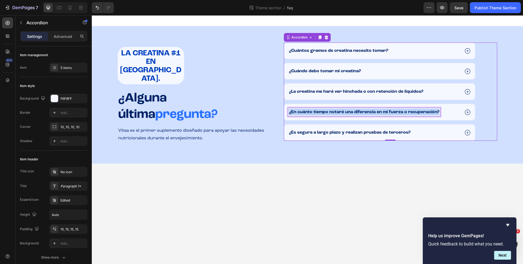
click at [328, 111] on strong "¿En cuánto tiempo notaré una diferencia en mi fuerza o recuperación?" at bounding box center [364, 112] width 150 height 4
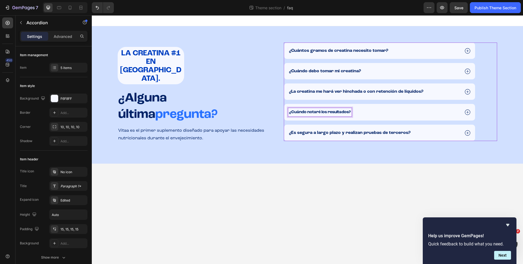
click at [331, 157] on div "⁠⁠⁠⁠⁠⁠⁠ LA CREATINA #1 EN [GEOGRAPHIC_DATA]. Heading ¿Alguna última pregunta? H…" at bounding box center [307, 94] width 431 height 137
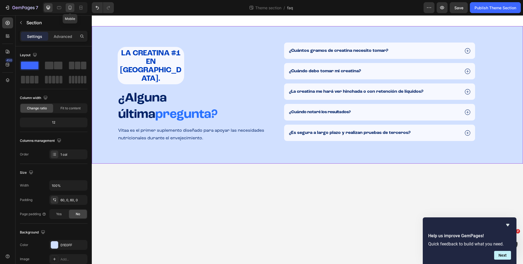
click at [69, 5] on icon at bounding box center [69, 7] width 5 height 5
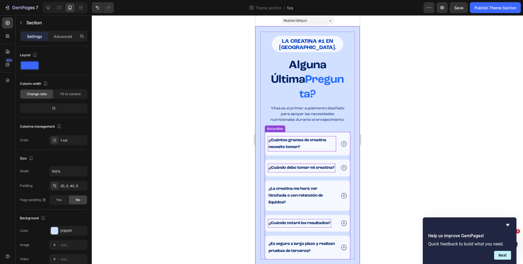
click at [303, 166] on strong "¿Cuándo debo tomar mi creatina?" at bounding box center [301, 168] width 66 height 4
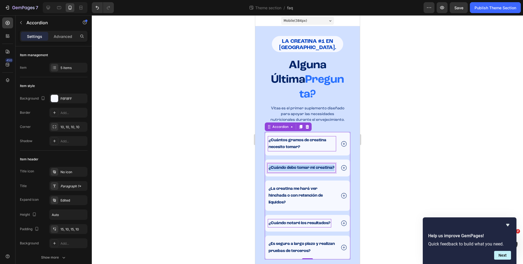
click at [303, 166] on strong "¿Cuándo debo tomar mi creatina?" at bounding box center [301, 168] width 66 height 4
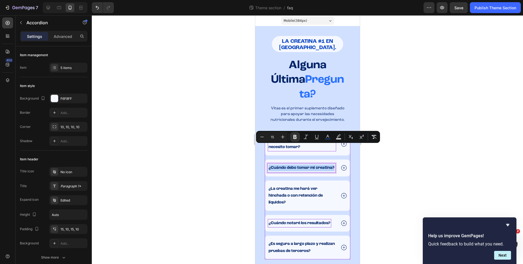
click at [314, 166] on strong "¿Cuándo debo tomar mi creatina?" at bounding box center [301, 168] width 66 height 4
drag, startPoint x: 310, startPoint y: 147, endPoint x: 332, endPoint y: 147, distance: 22.3
click at [332, 166] on strong "¿Cuándo debo tomar mi creatina?" at bounding box center [301, 168] width 66 height 4
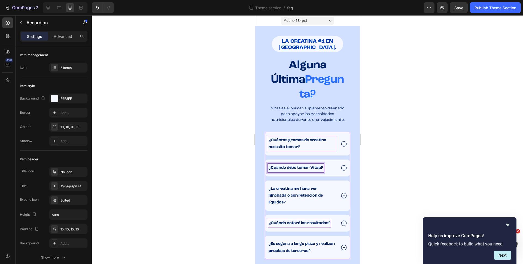
click at [389, 142] on div at bounding box center [307, 139] width 431 height 248
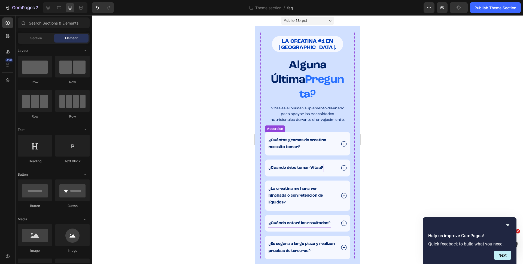
click at [308, 164] on p "¿Cuándo debo tomar Vitaa?" at bounding box center [295, 167] width 54 height 7
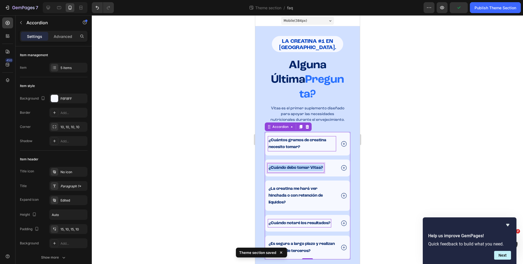
click at [308, 164] on p "¿Cuándo debo tomar Vitaa?" at bounding box center [295, 167] width 54 height 7
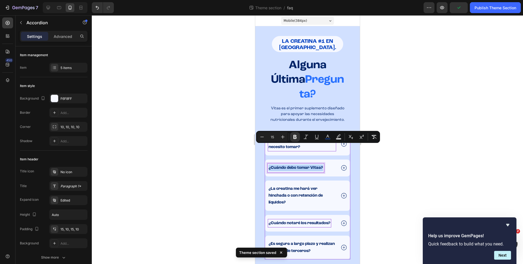
copy strong "¿Cuándo debo tomar Vitaa?"
click at [48, 8] on icon at bounding box center [49, 8] width 4 height 4
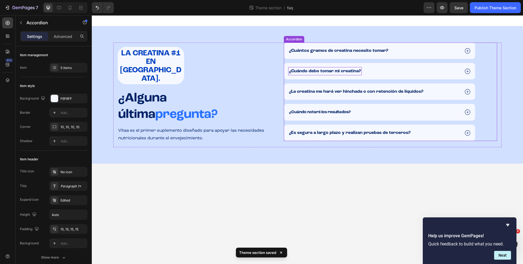
click at [322, 72] on strong "¿Cuándo debo tomar mi creatina?" at bounding box center [325, 71] width 72 height 4
click at [321, 72] on strong "¿Cuándo debo tomar mi creatina?" at bounding box center [325, 71] width 72 height 4
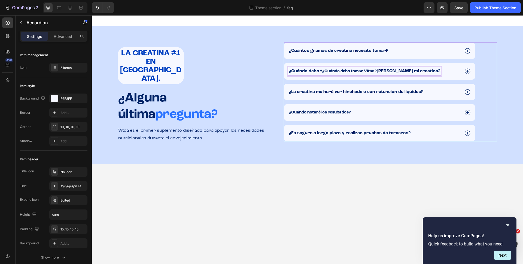
click at [322, 72] on strong "¿Cuándo debo tomar Vitaa?" at bounding box center [349, 71] width 54 height 4
click at [321, 73] on p "¿Cuándo debo t ¿Cuándo debo tomar Vitaa? [PERSON_NAME] mi creatina?" at bounding box center [364, 71] width 151 height 7
click at [353, 195] on body "⁠⁠⁠⁠⁠⁠⁠ LA CREATINA #1 EN [GEOGRAPHIC_DATA]. Heading ¿Alguna última pregunta? H…" at bounding box center [307, 139] width 431 height 248
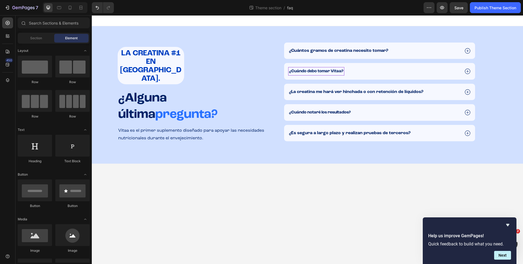
click at [351, 165] on body "⁠⁠⁠⁠⁠⁠⁠ LA CREATINA #1 EN [GEOGRAPHIC_DATA]. Heading ¿Alguna última pregunta? H…" at bounding box center [307, 139] width 431 height 248
click at [460, 8] on span "Save" at bounding box center [458, 7] width 9 height 5
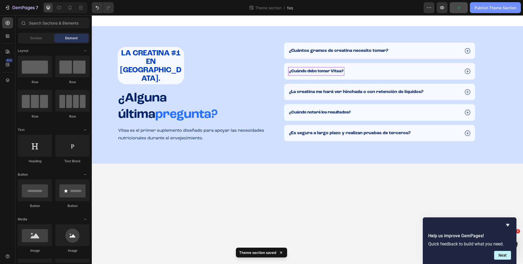
click at [488, 7] on div "Publish Theme Section" at bounding box center [495, 8] width 42 height 6
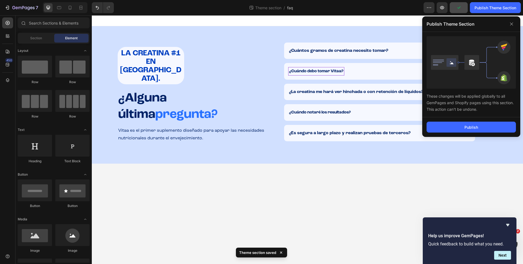
drag, startPoint x: 473, startPoint y: 132, endPoint x: 471, endPoint y: 136, distance: 4.6
click at [473, 132] on div "Publish" at bounding box center [471, 127] width 98 height 20
click at [311, 177] on body "⁠⁠⁠⁠⁠⁠⁠ LA CREATINA #1 EN [GEOGRAPHIC_DATA]. Heading ¿Alguna última pregunta? H…" at bounding box center [307, 139] width 431 height 248
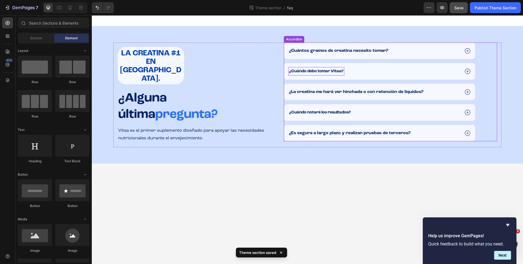
click at [467, 69] on icon at bounding box center [467, 71] width 7 height 7
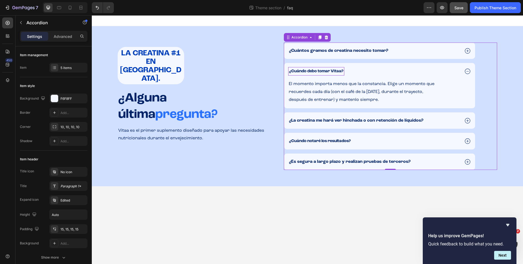
click at [466, 71] on icon at bounding box center [467, 71] width 7 height 7
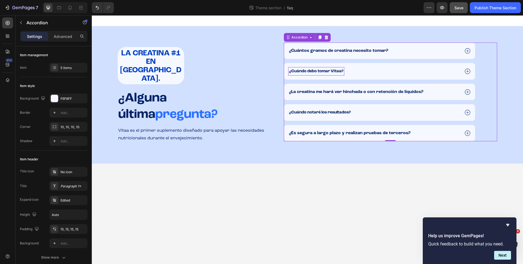
click at [466, 92] on icon at bounding box center [467, 91] width 7 height 7
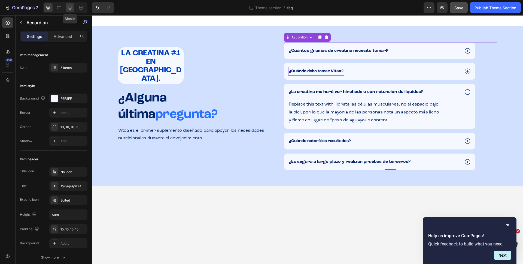
click at [67, 7] on icon at bounding box center [69, 7] width 5 height 5
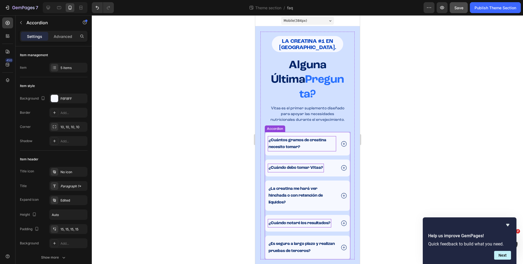
click at [344, 165] on icon at bounding box center [343, 167] width 5 height 5
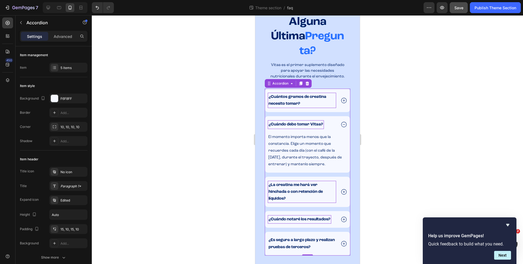
scroll to position [51, 0]
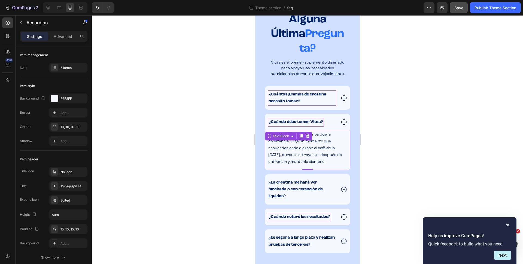
click at [293, 147] on span "El momento importa menos que la constancia. Elige un momento que recuerdes cada…" at bounding box center [305, 147] width 74 height 31
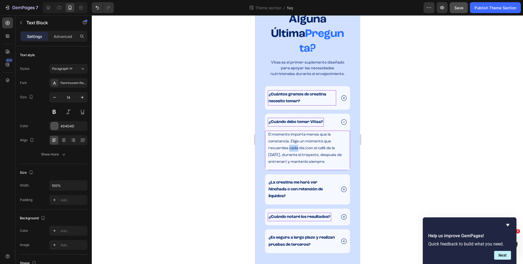
click at [293, 147] on span "El momento importa menos que la constancia. Elige un momento que recuerdes cada…" at bounding box center [305, 147] width 74 height 31
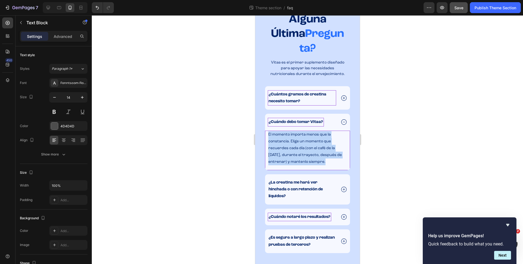
click at [293, 147] on span "El momento importa menos que la constancia. Elige un momento que recuerdes cada…" at bounding box center [305, 147] width 74 height 31
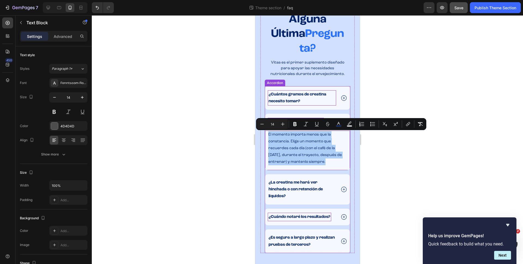
click at [343, 187] on div "¿La creatina me hará ver hinchada o con retención de líquidos?" at bounding box center [307, 189] width 85 height 30
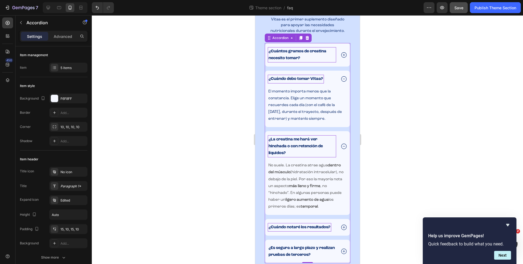
scroll to position [105, 0]
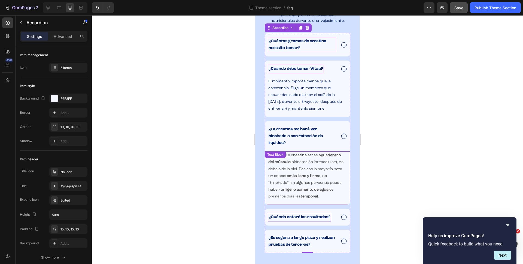
click at [294, 173] on p "No suele. La creatina atrae agua dentro del músculo (hidratación intracelular),…" at bounding box center [307, 176] width 78 height 48
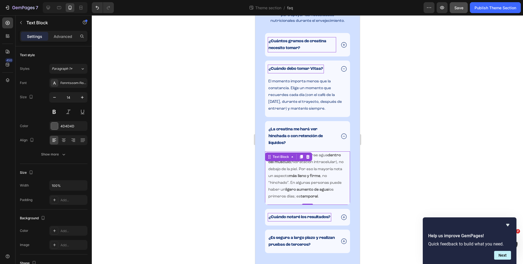
click at [294, 173] on p "No suele. La creatina atrae agua dentro del músculo (hidratación intracelular),…" at bounding box center [307, 176] width 78 height 48
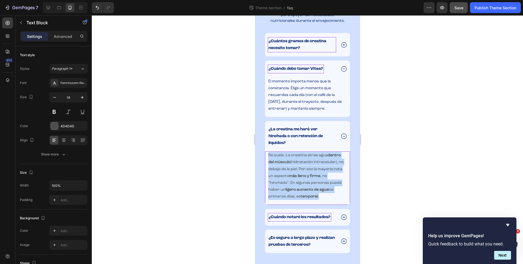
click at [294, 173] on p "No suele. La creatina atrae agua dentro del músculo (hidratación intracelular),…" at bounding box center [307, 176] width 78 height 48
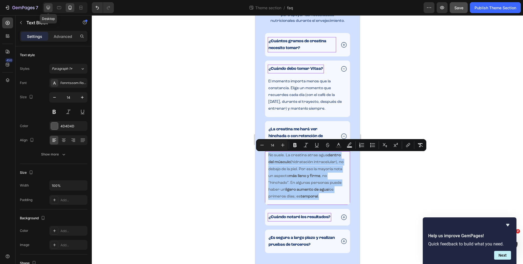
click at [50, 10] on icon at bounding box center [47, 7] width 5 height 5
type input "16"
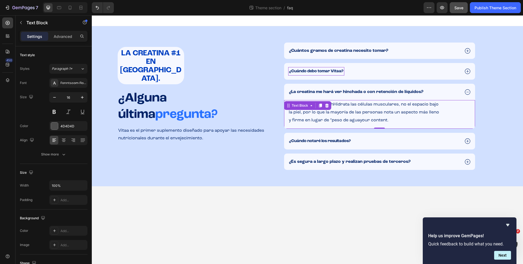
click at [339, 112] on span "Replace this text withHidrata las células musculares, no el espacio bajo la pie…" at bounding box center [364, 112] width 150 height 20
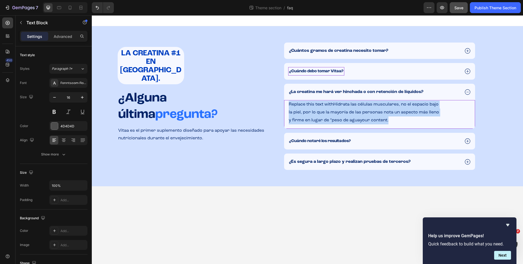
click at [339, 112] on span "Replace this text withHidrata las células musculares, no el espacio bajo la pie…" at bounding box center [364, 112] width 150 height 20
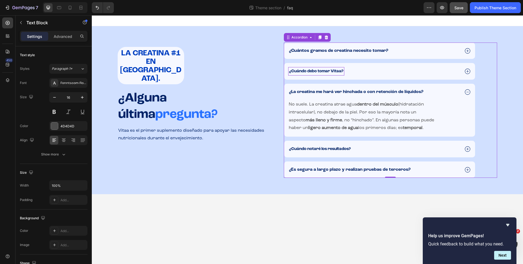
click at [469, 92] on icon at bounding box center [467, 91] width 7 height 7
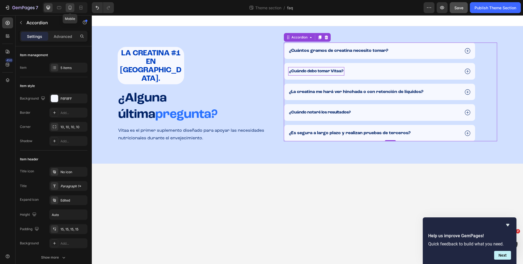
click at [69, 9] on icon at bounding box center [70, 8] width 3 height 4
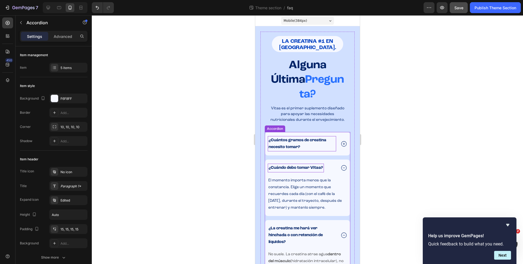
scroll to position [105, 0]
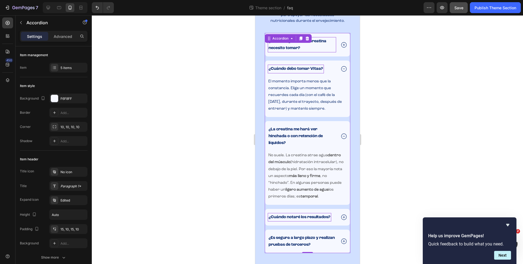
click at [340, 68] on icon at bounding box center [343, 68] width 7 height 7
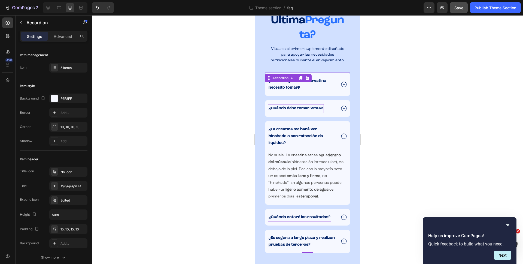
click at [341, 136] on icon at bounding box center [343, 135] width 5 height 5
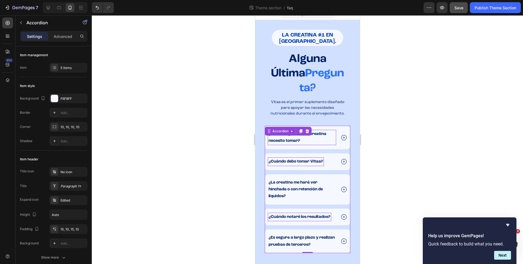
scroll to position [12, 0]
click at [340, 216] on icon at bounding box center [343, 216] width 7 height 7
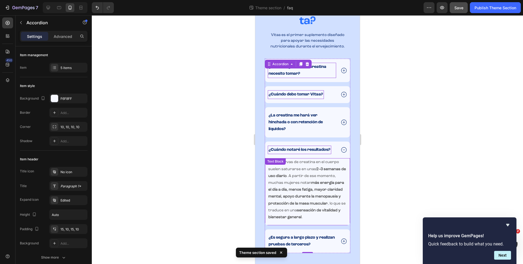
scroll to position [86, 0]
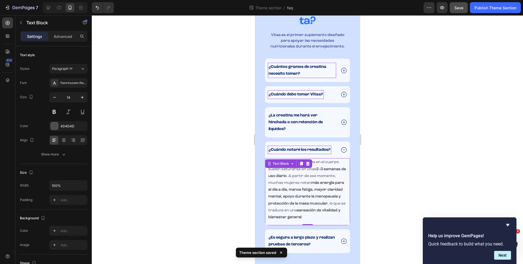
click at [301, 174] on p "Las reservas de creatina en el cuerpo suelen saturarse en unas 2–3 semanas de u…" at bounding box center [307, 189] width 78 height 62
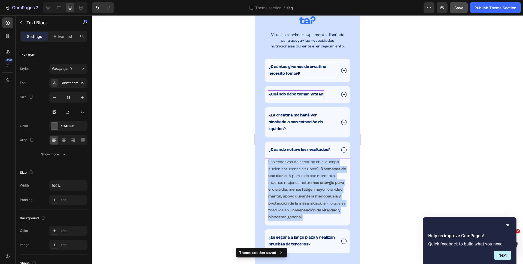
click at [301, 174] on p "Las reservas de creatina en el cuerpo suelen saturarse en unas 2–3 semanas de u…" at bounding box center [307, 189] width 78 height 62
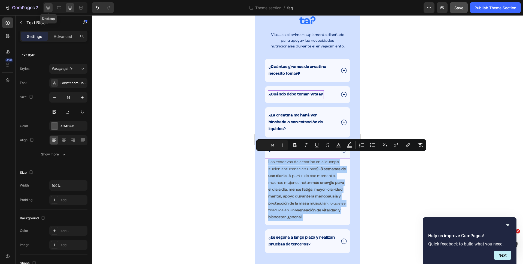
click at [50, 7] on icon at bounding box center [49, 8] width 4 height 4
type input "16"
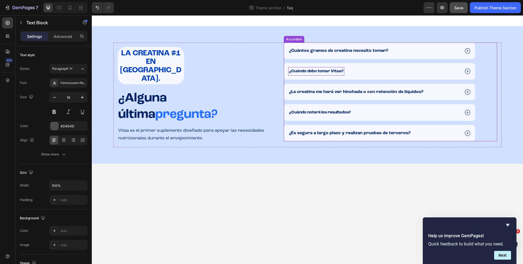
click at [468, 111] on icon at bounding box center [467, 112] width 7 height 7
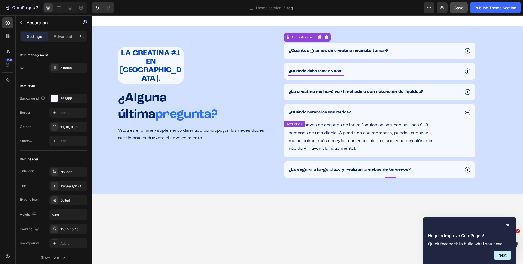
click at [320, 130] on div "Las reservas de creatina en los músculos se saturan en unas 2–3 semanas de uso …" at bounding box center [379, 139] width 191 height 36
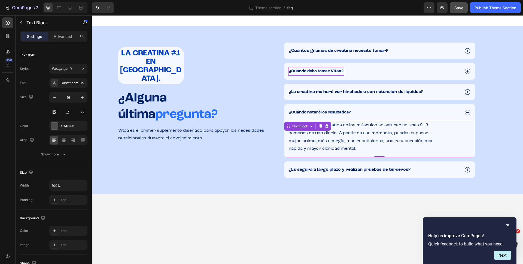
click at [320, 130] on div "Text Block" at bounding box center [307, 126] width 47 height 9
click at [321, 140] on span "Las reservas de creatina en los músculos se saturan en unas 2–3 semanas de uso …" at bounding box center [361, 137] width 145 height 28
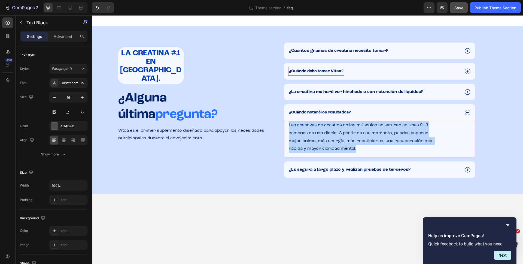
click at [321, 140] on span "Las reservas de creatina en los músculos se saturan en unas 2–3 semanas de uso …" at bounding box center [361, 137] width 145 height 28
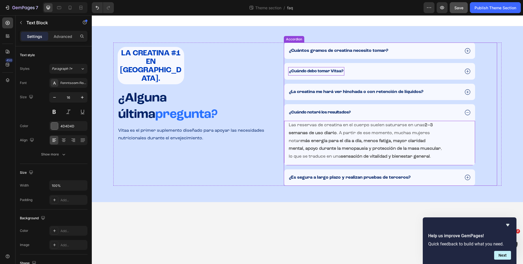
click at [468, 112] on icon at bounding box center [467, 112] width 7 height 7
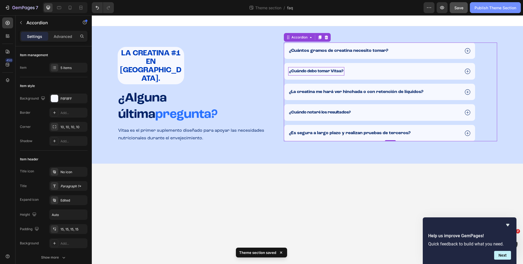
click at [486, 7] on div "Publish Theme Section" at bounding box center [495, 8] width 42 height 6
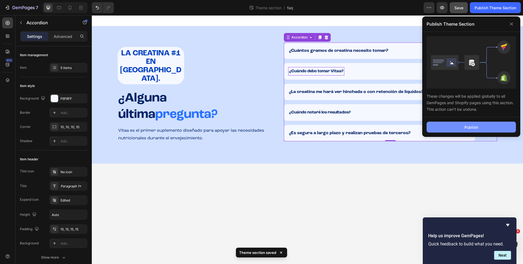
click at [472, 126] on div "Publish" at bounding box center [471, 127] width 14 height 6
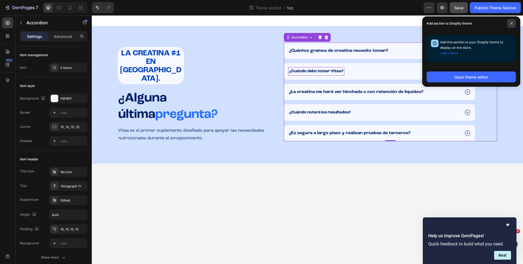
click at [514, 24] on span at bounding box center [511, 23] width 9 height 9
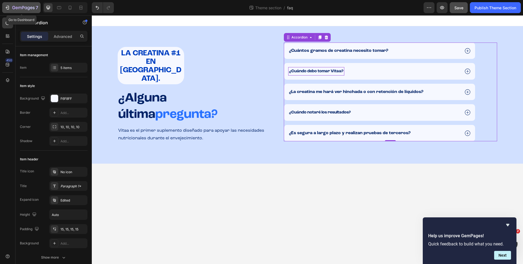
click at [6, 8] on icon "button" at bounding box center [7, 8] width 2 height 2
